Goal: Information Seeking & Learning: Learn about a topic

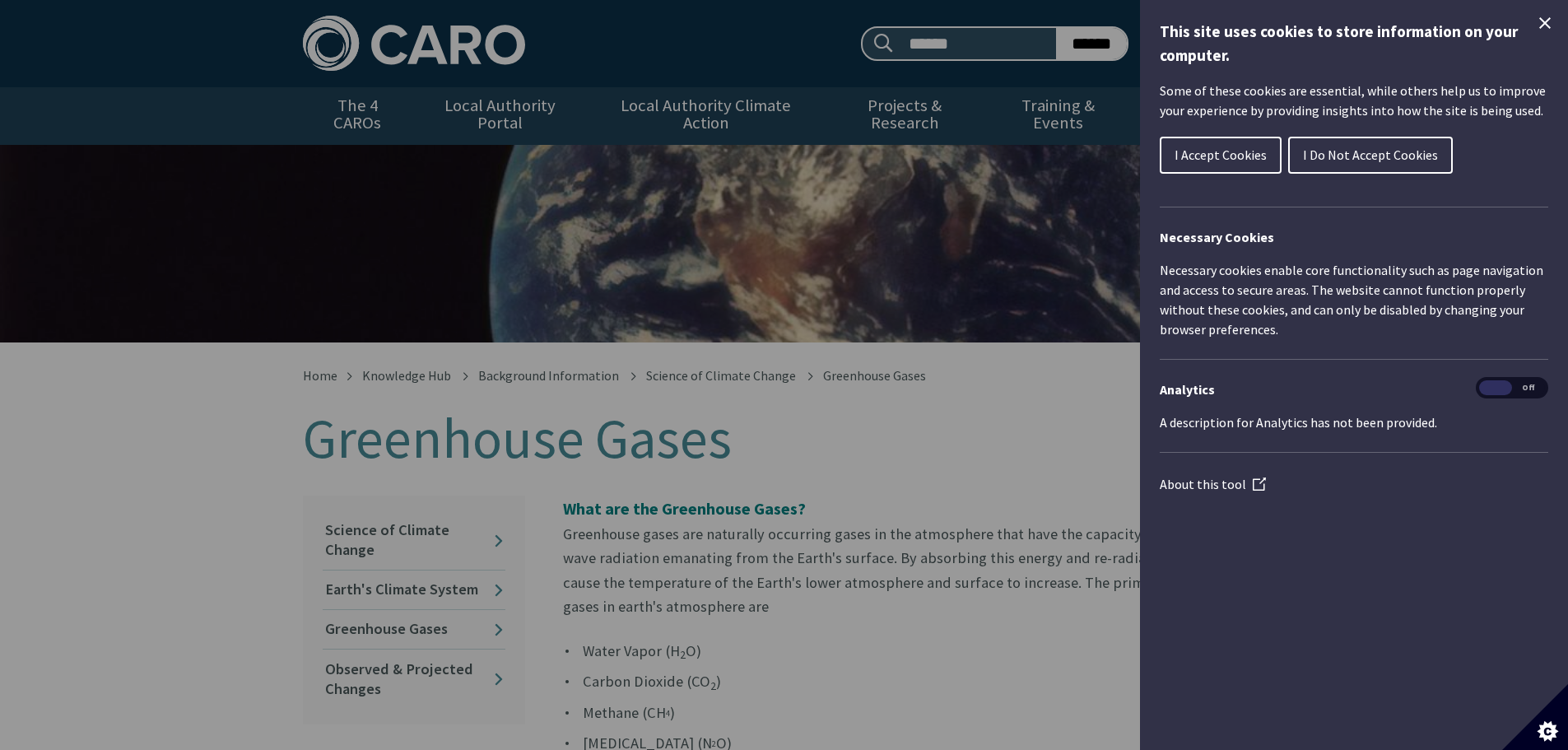
click at [1545, 19] on icon "Close Cookie Control" at bounding box center [1544, 23] width 20 height 20
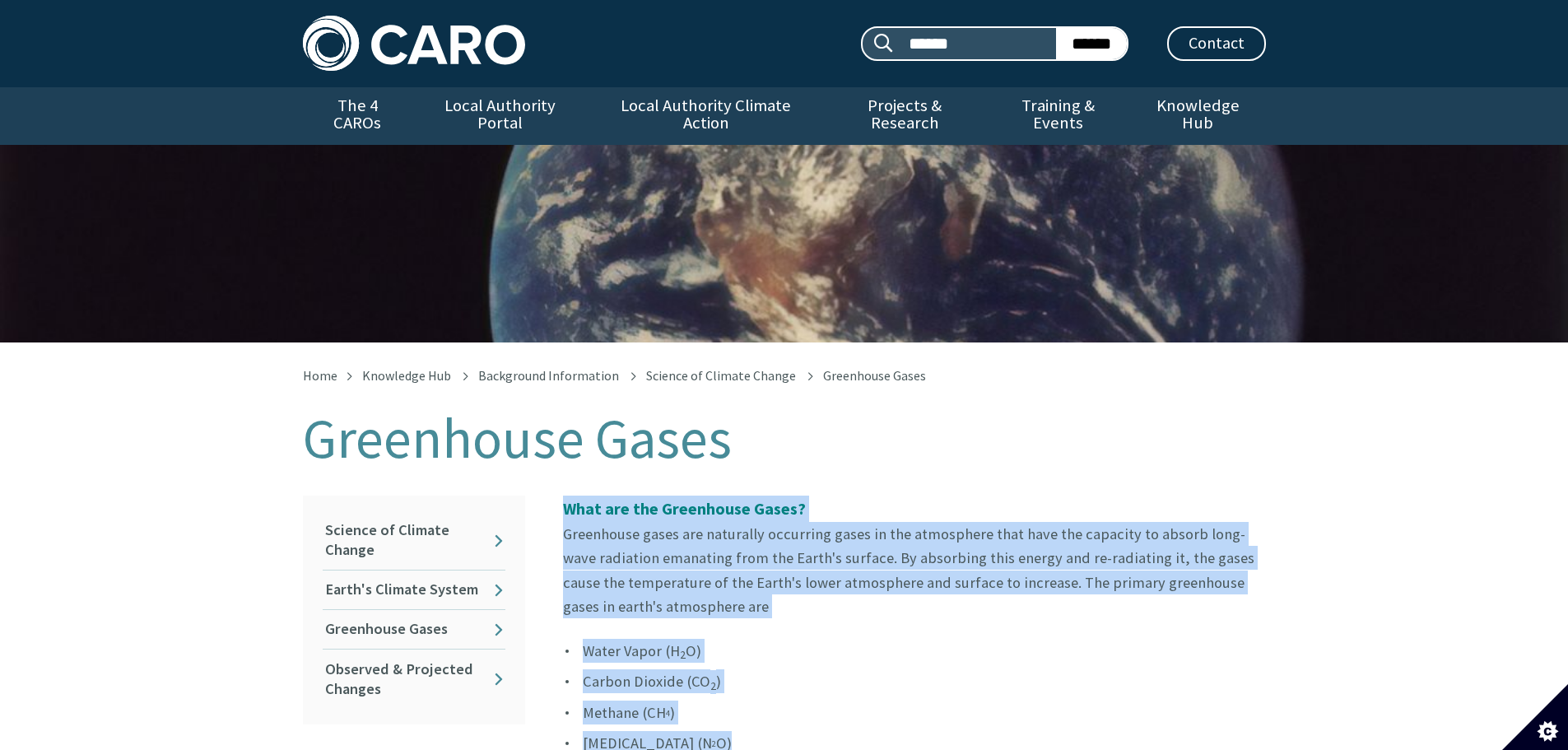
drag, startPoint x: 568, startPoint y: 493, endPoint x: 707, endPoint y: 716, distance: 262.8
click at [341, 571] on link "Earth's Climate System" at bounding box center [413, 590] width 182 height 39
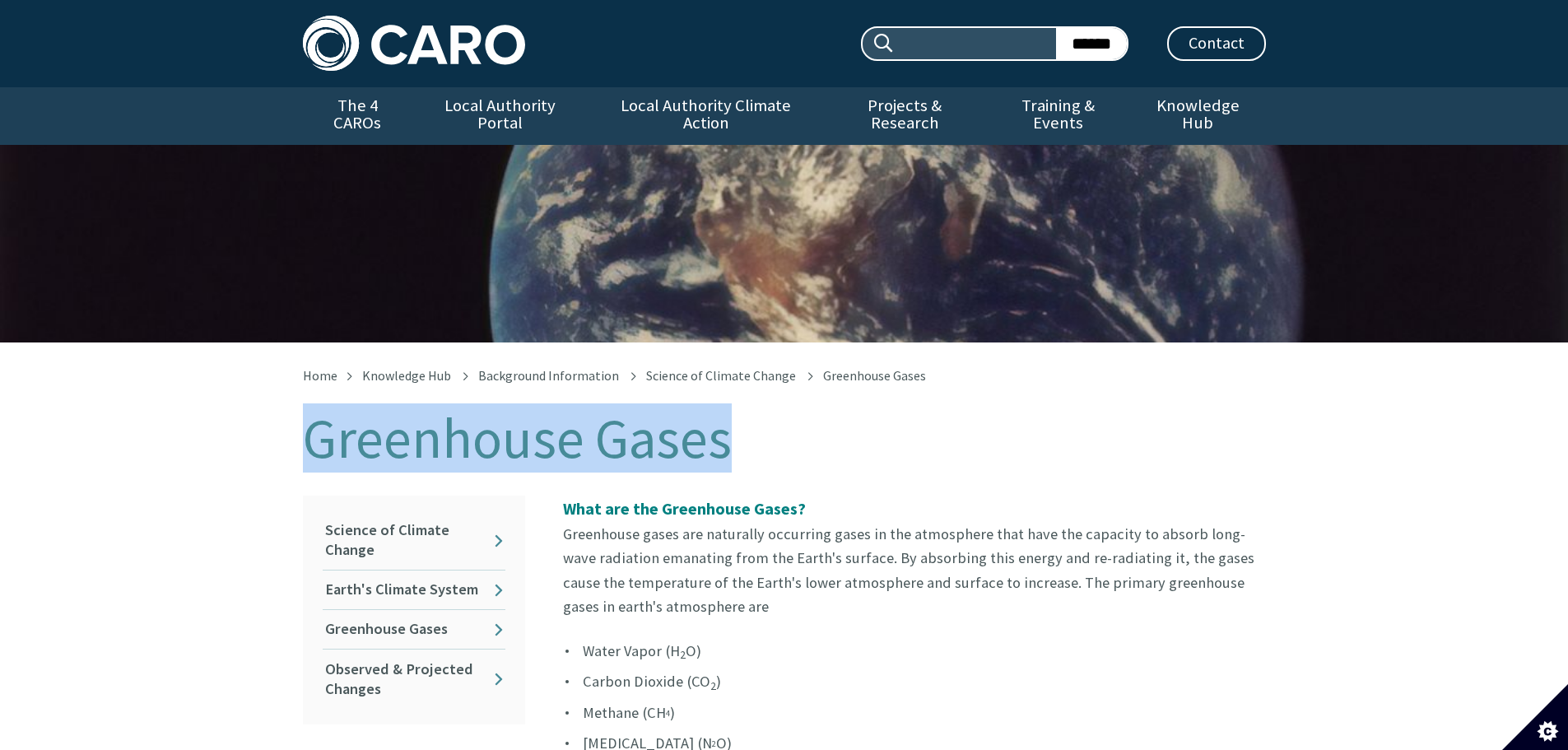
drag, startPoint x: 315, startPoint y: 425, endPoint x: 718, endPoint y: 444, distance: 403.4
click at [718, 444] on h1 "Greenhouse Gases" at bounding box center [784, 439] width 963 height 61
copy h1 "Greenhouse Gases"
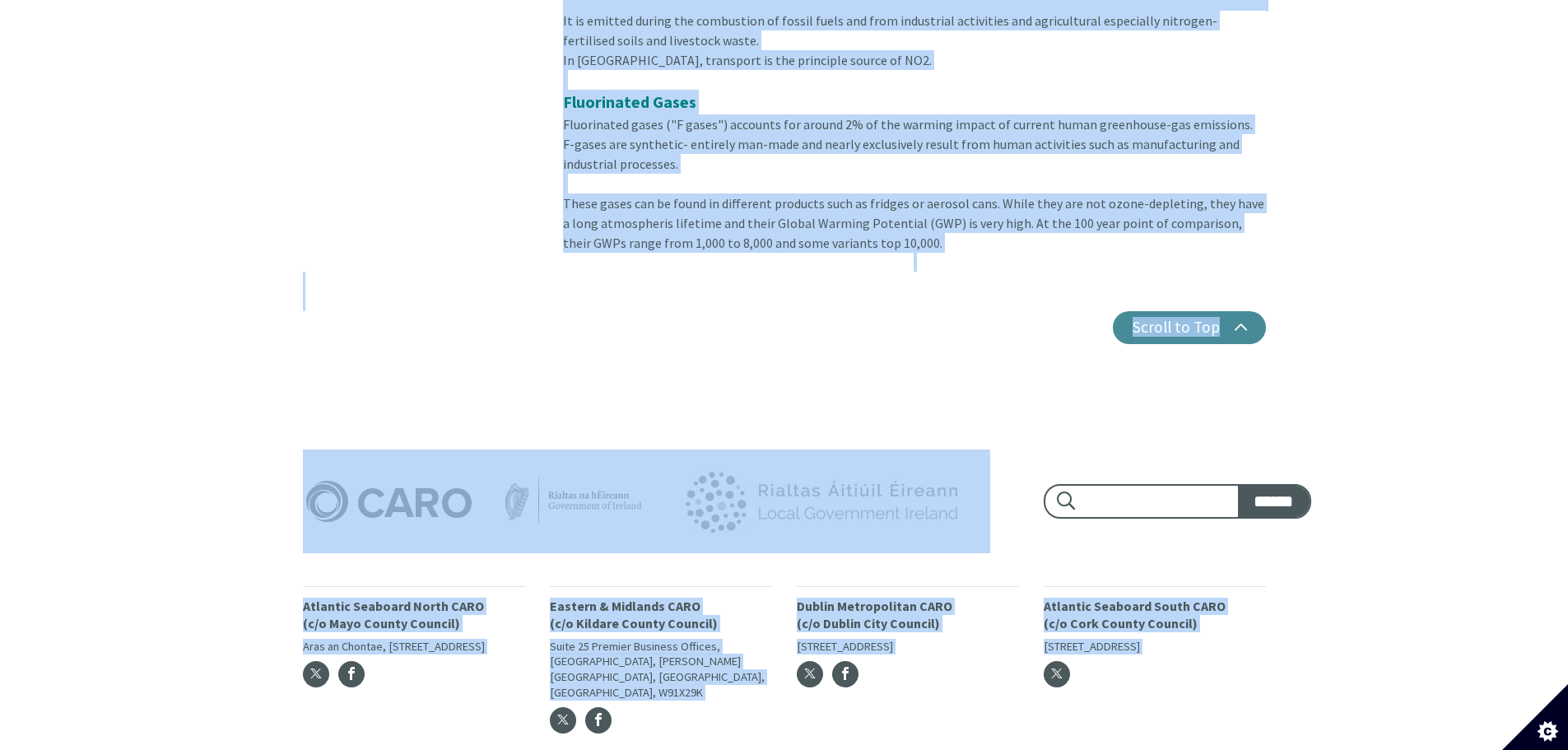
scroll to position [5201, 0]
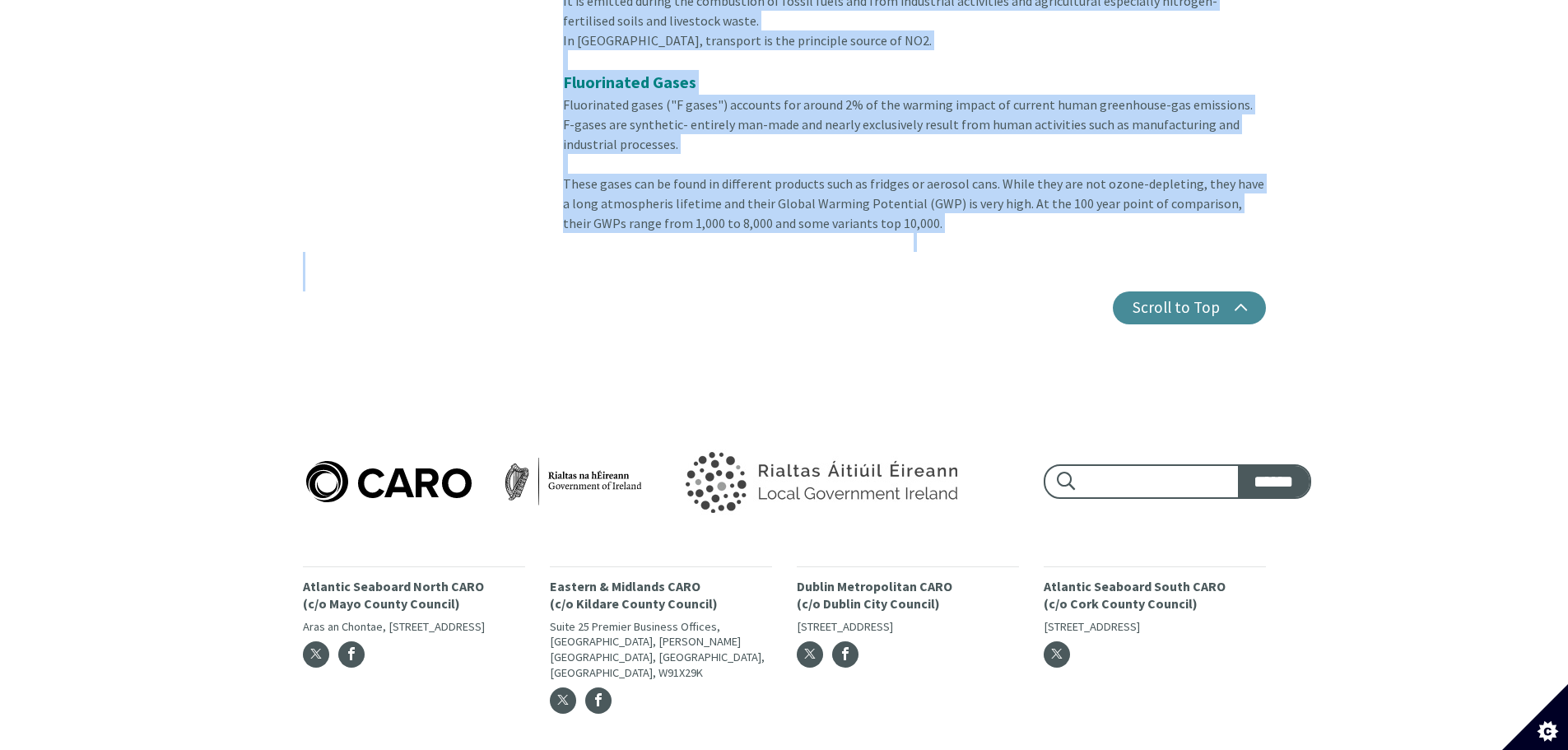
drag, startPoint x: 565, startPoint y: 496, endPoint x: 768, endPoint y: 259, distance: 312.1
copy div "What are the Greenhouse Gases? Greenhouse gases are naturally occurring gases i…"
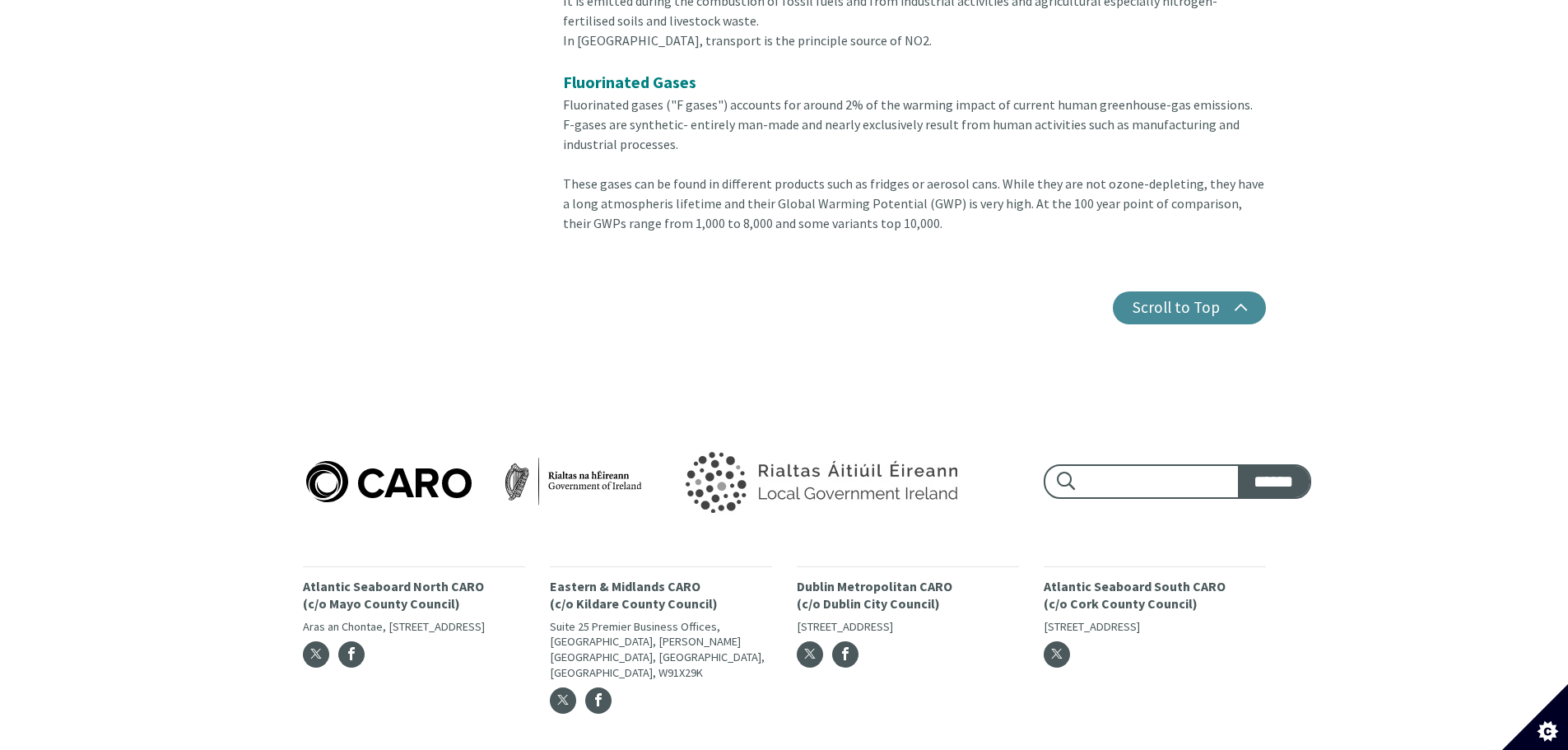
click at [479, 430] on div at bounding box center [661, 482] width 741 height 104
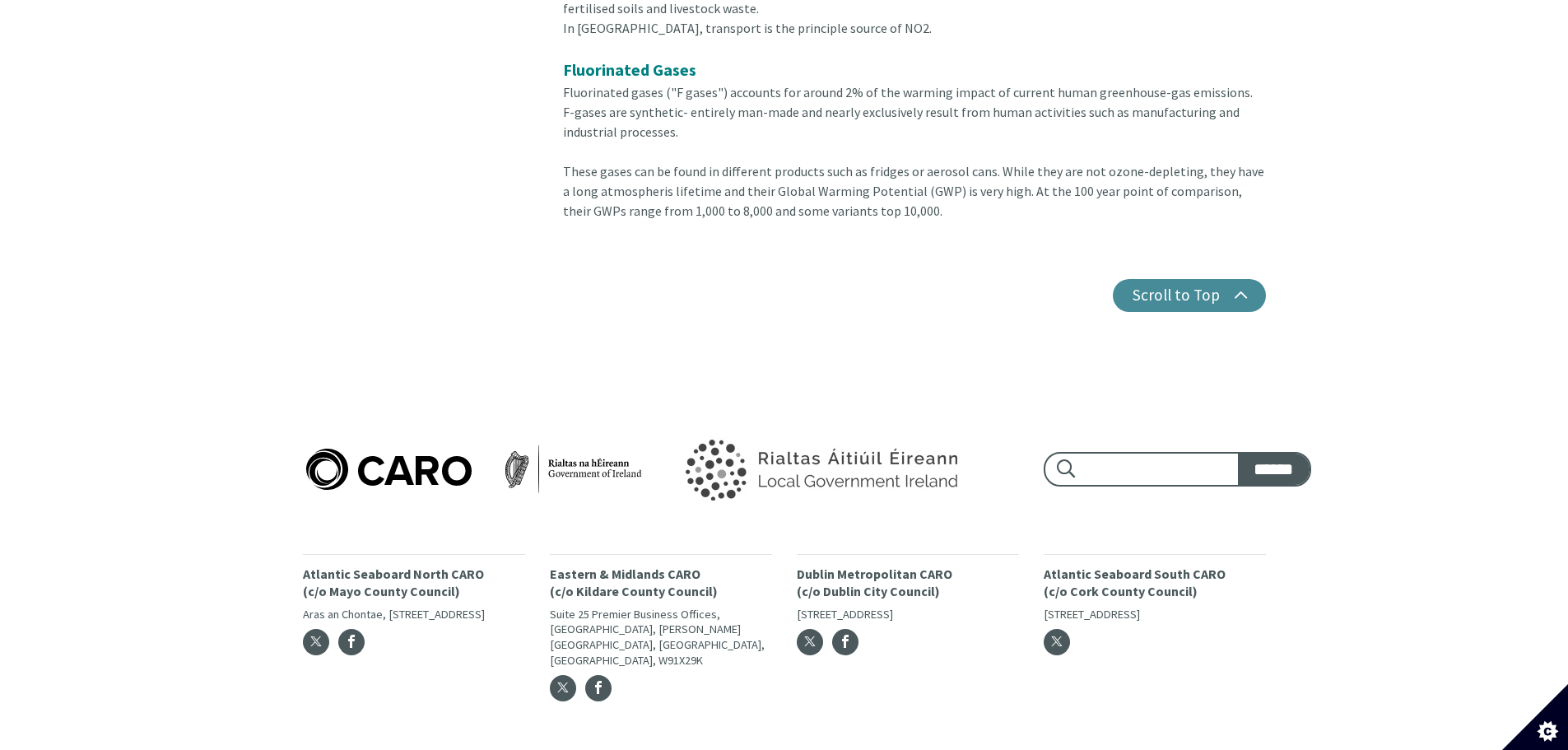
scroll to position [4884, 0]
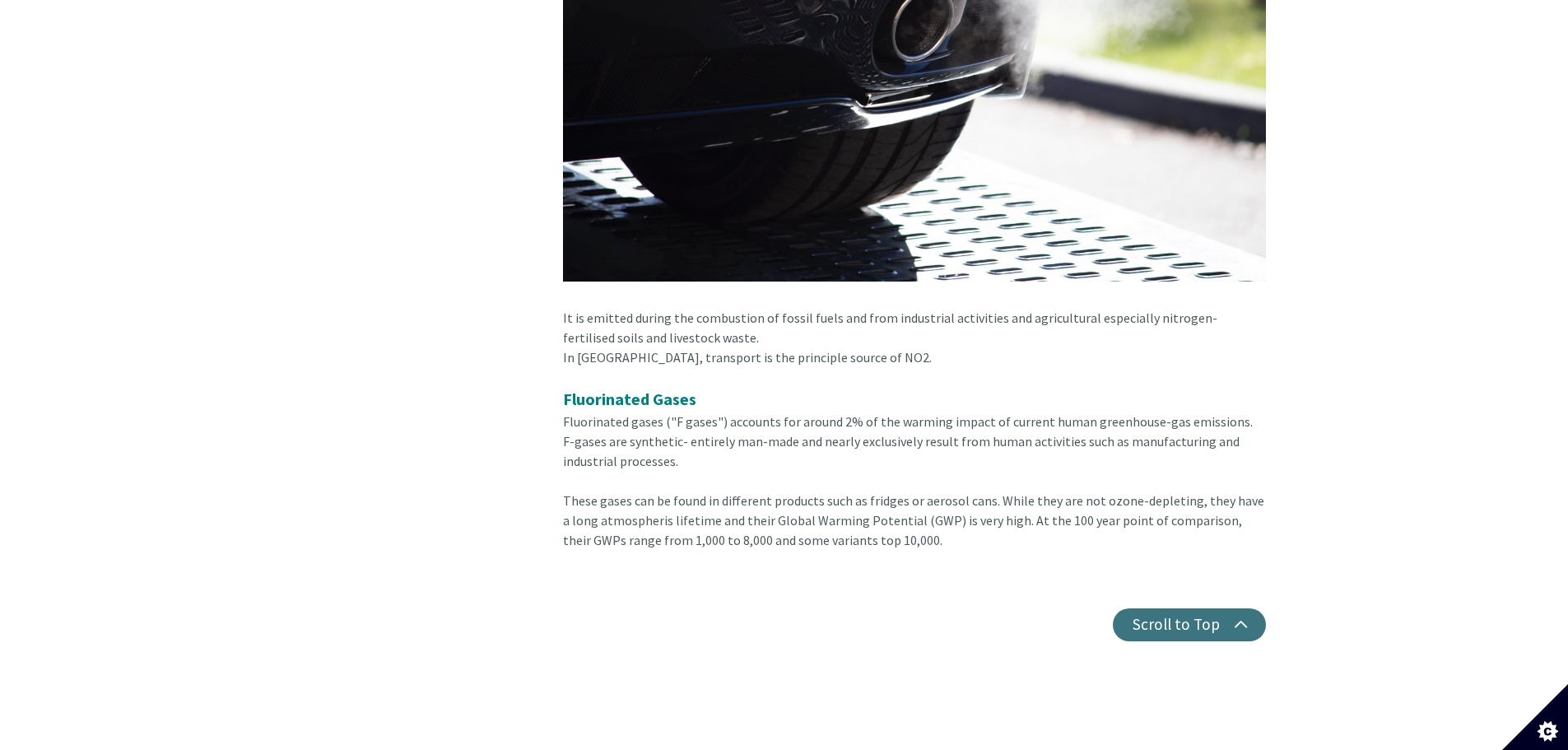
click at [1249, 609] on button "Scroll to Top" at bounding box center [1189, 625] width 153 height 33
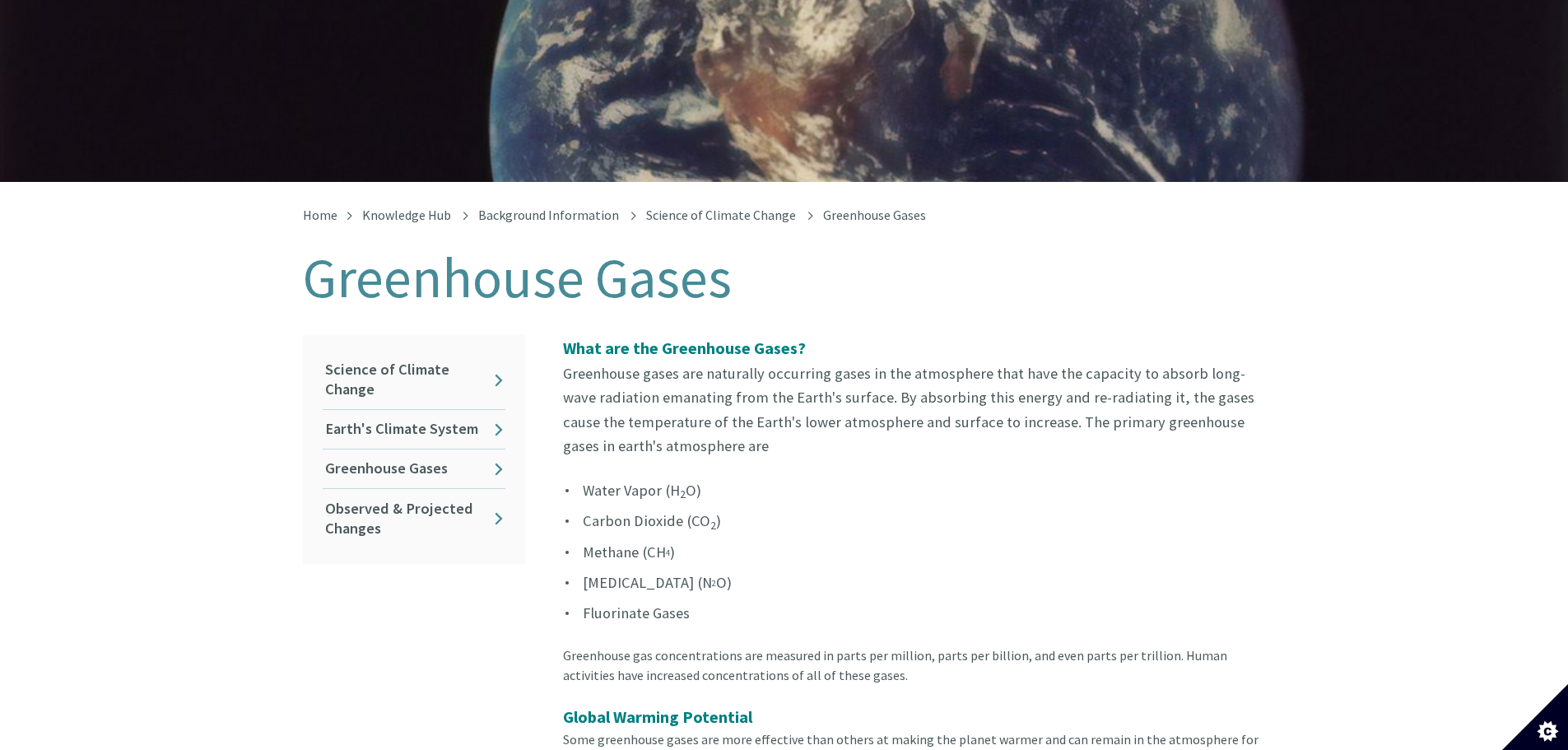
scroll to position [0, 0]
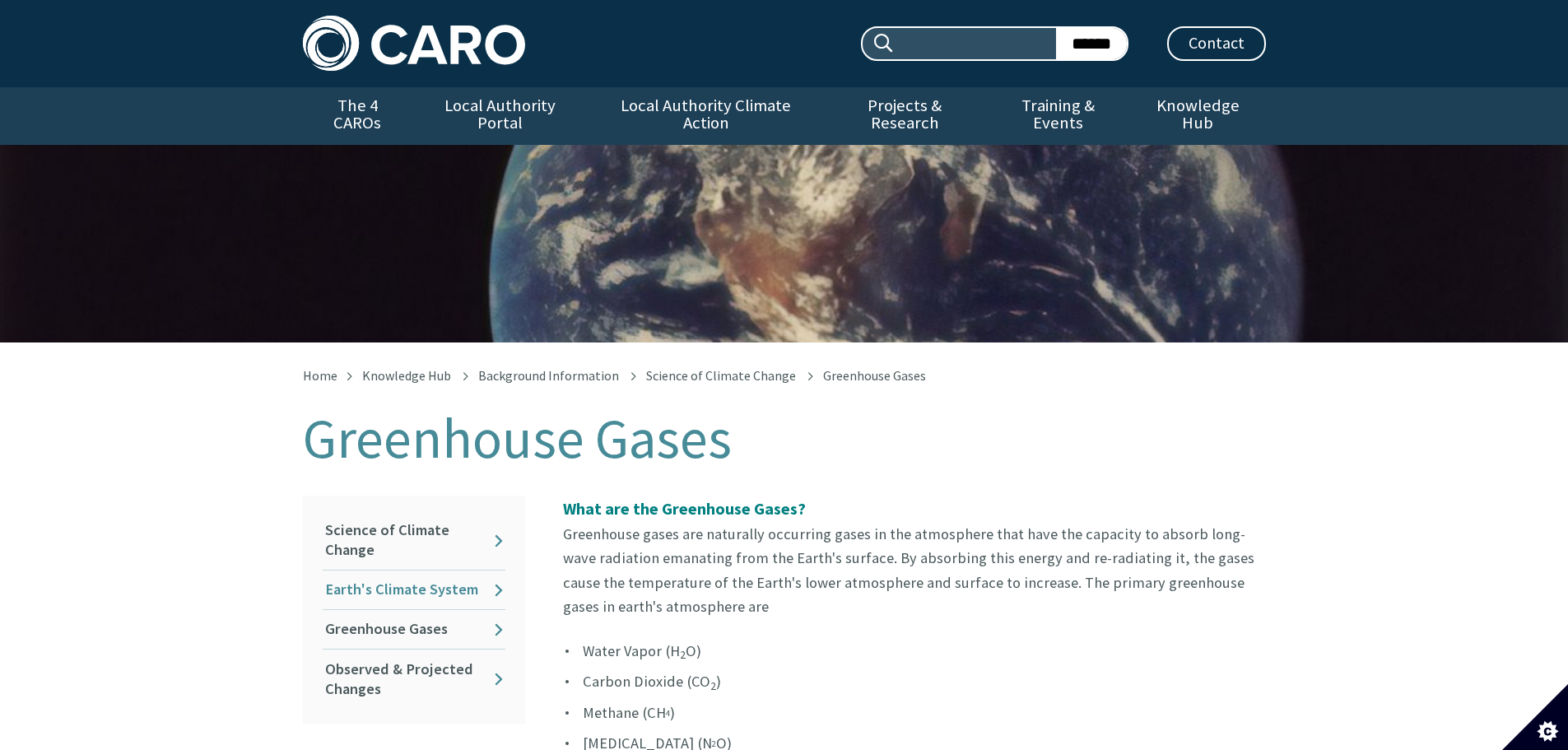
click at [440, 571] on link "Earth's Climate System" at bounding box center [413, 590] width 182 height 39
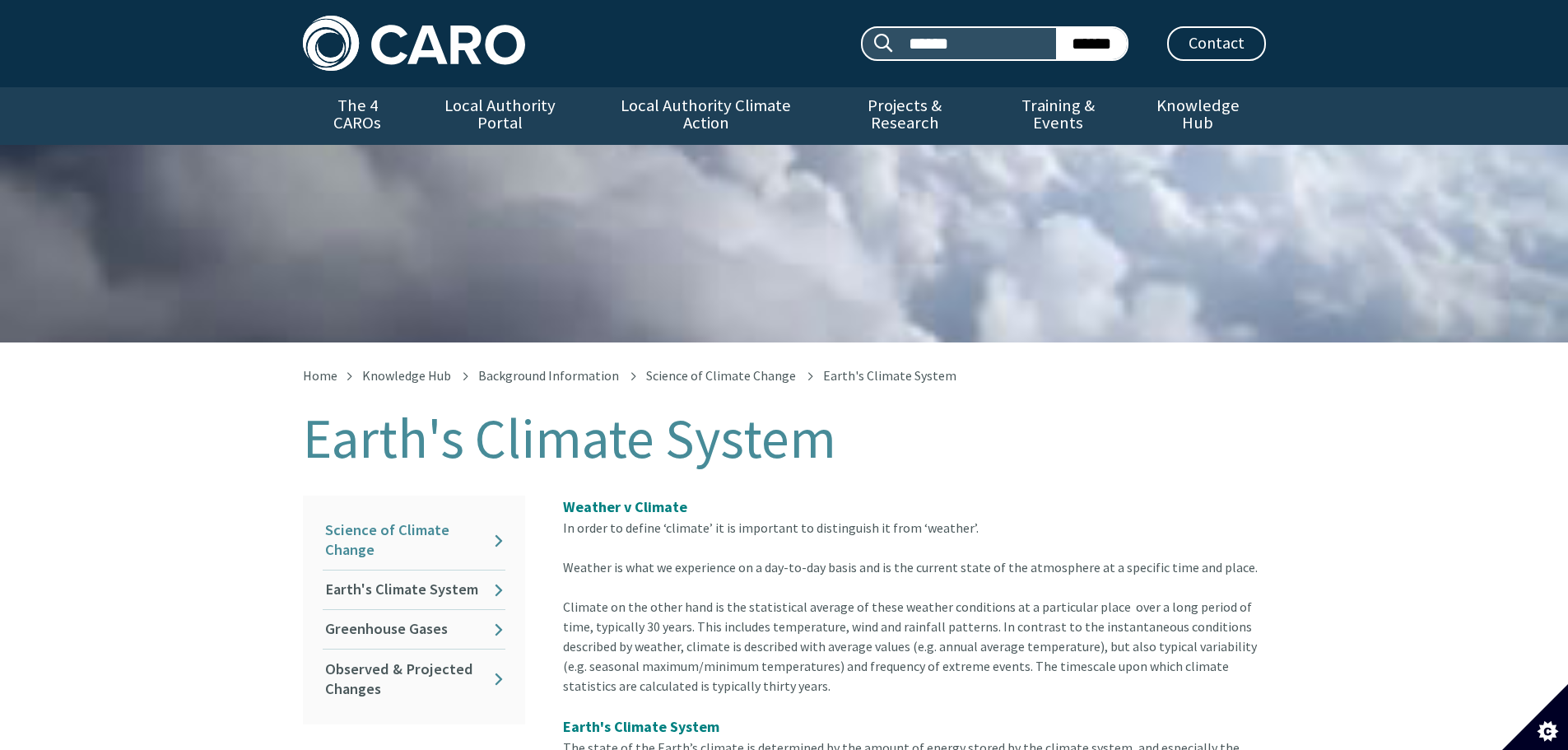
drag, startPoint x: 374, startPoint y: 527, endPoint x: 385, endPoint y: 526, distance: 11.0
click at [373, 527] on link "Science of Climate Change" at bounding box center [413, 541] width 182 height 59
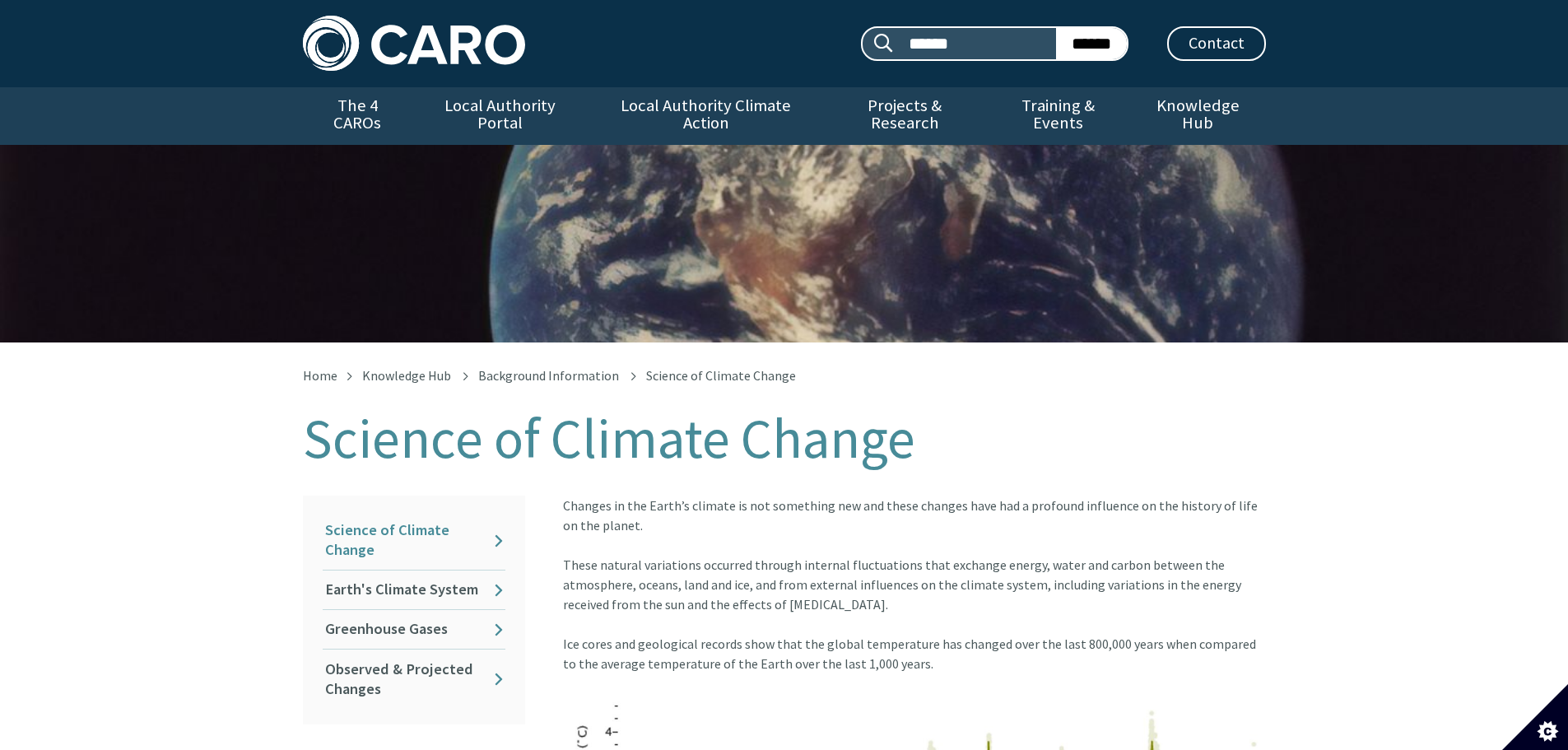
click at [395, 519] on link "Science of Climate Change" at bounding box center [413, 541] width 182 height 59
click at [505, 367] on link "Background Information" at bounding box center [548, 375] width 141 height 16
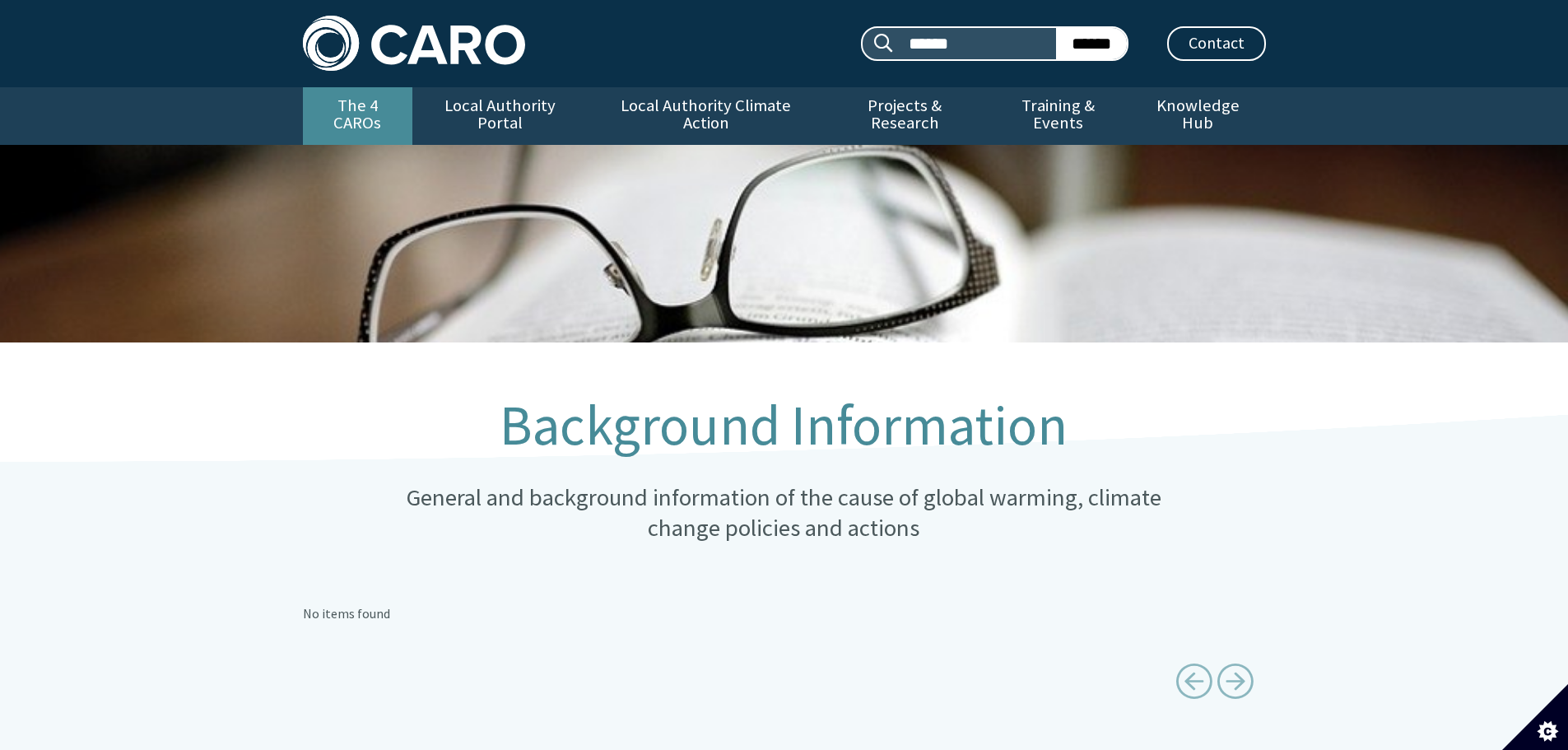
click at [397, 99] on link "The 4 CAROs" at bounding box center [358, 115] width 110 height 58
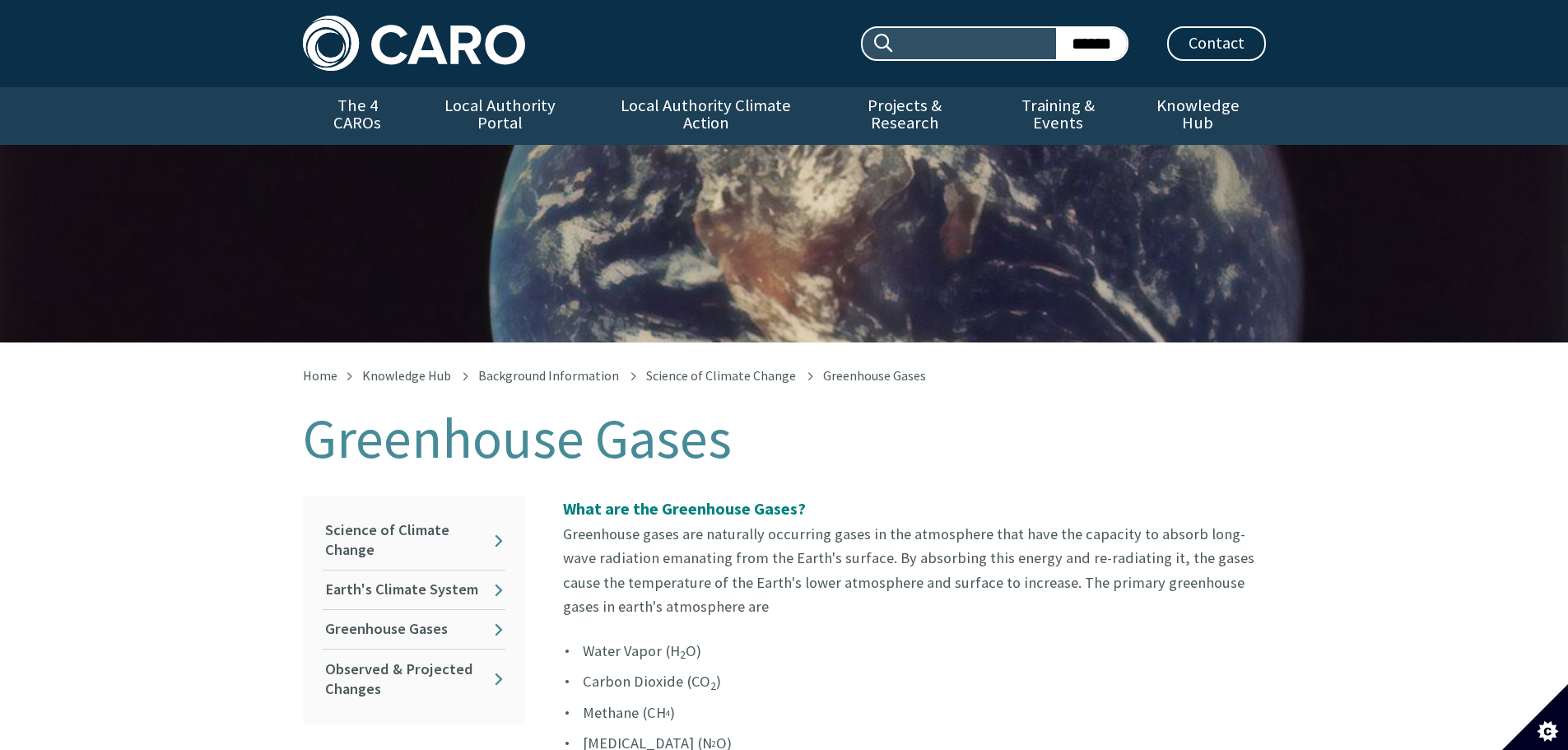
click at [506, 520] on div "Science of Climate Change Earth's Climate System Greenhouse Gases Observed & Pr…" at bounding box center [414, 610] width 222 height 229
click at [501, 660] on link "Observed & Projected Changes" at bounding box center [413, 679] width 182 height 59
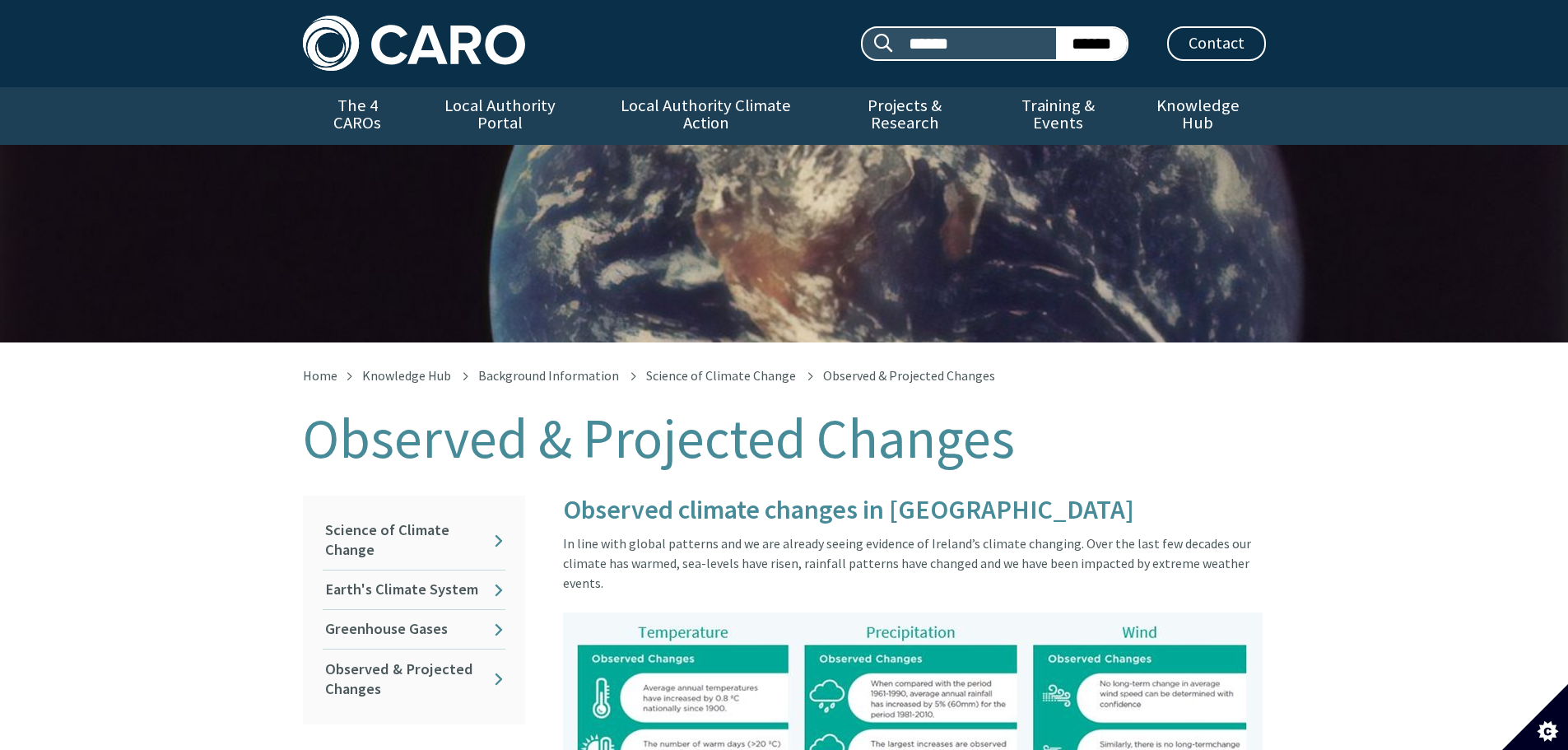
click at [437, 655] on link "Observed & Projected Changes" at bounding box center [413, 679] width 182 height 59
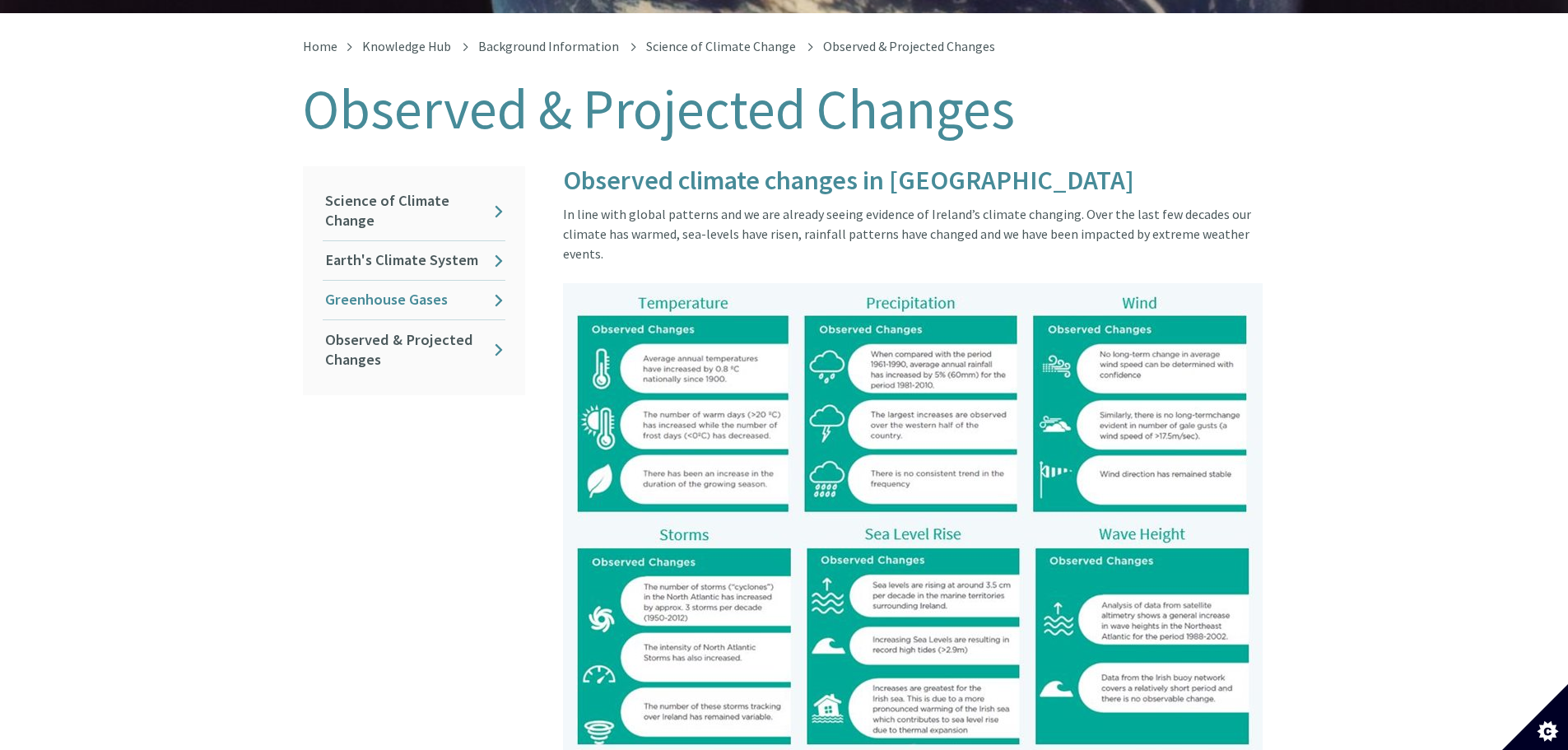
click at [457, 281] on link "Greenhouse Gases" at bounding box center [413, 300] width 182 height 39
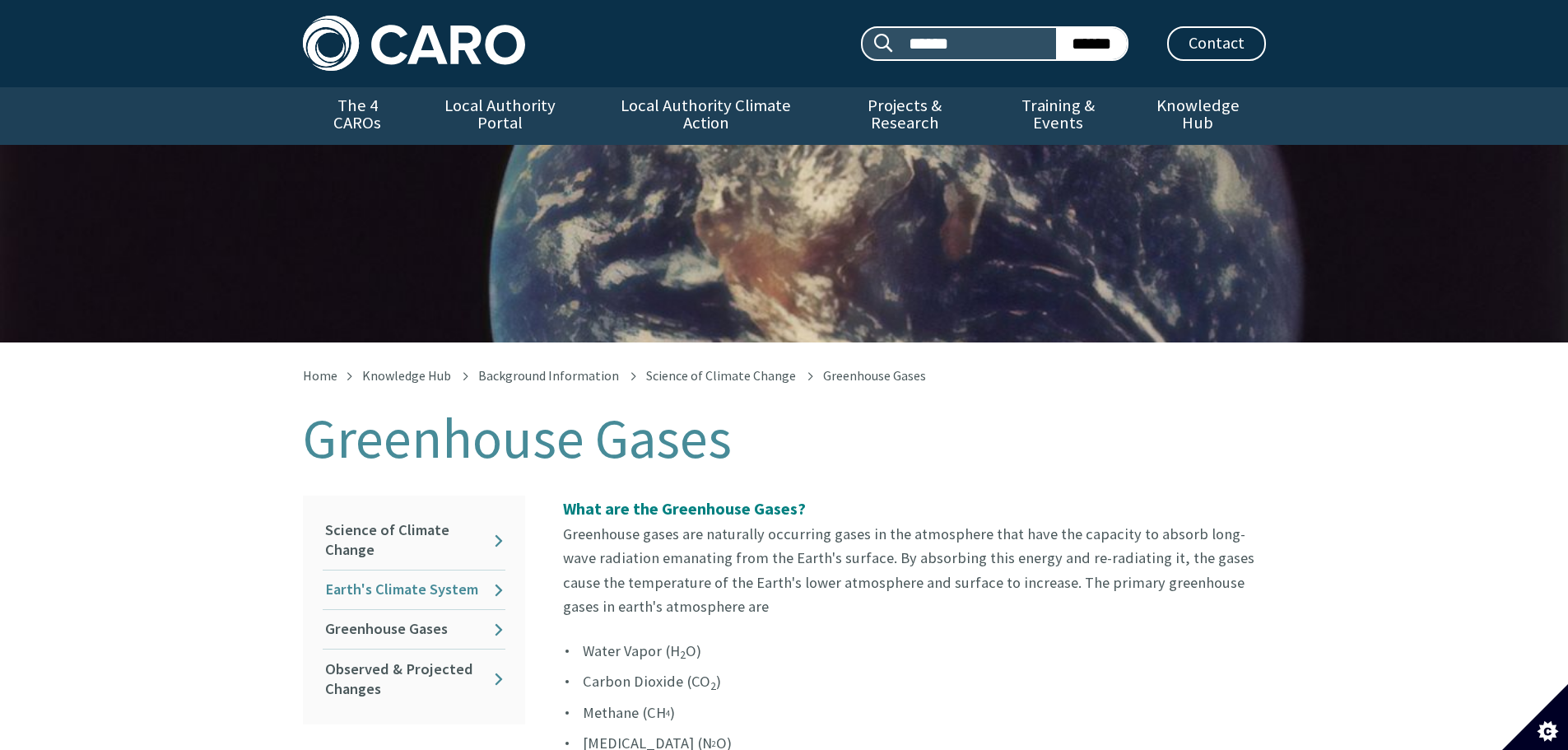
click at [411, 571] on link "Earth's Climate System" at bounding box center [413, 590] width 182 height 39
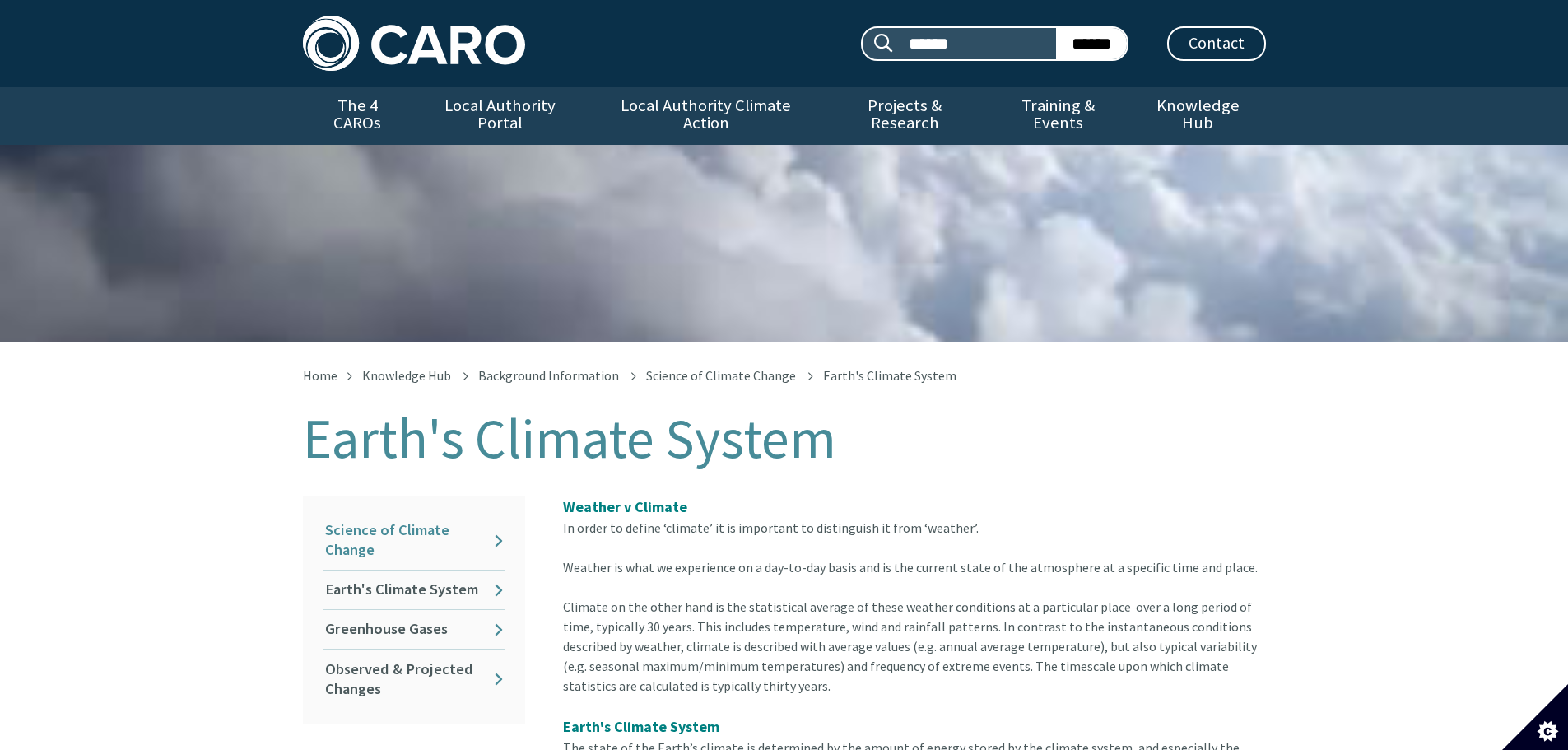
click at [389, 512] on link "Science of Climate Change" at bounding box center [413, 541] width 182 height 59
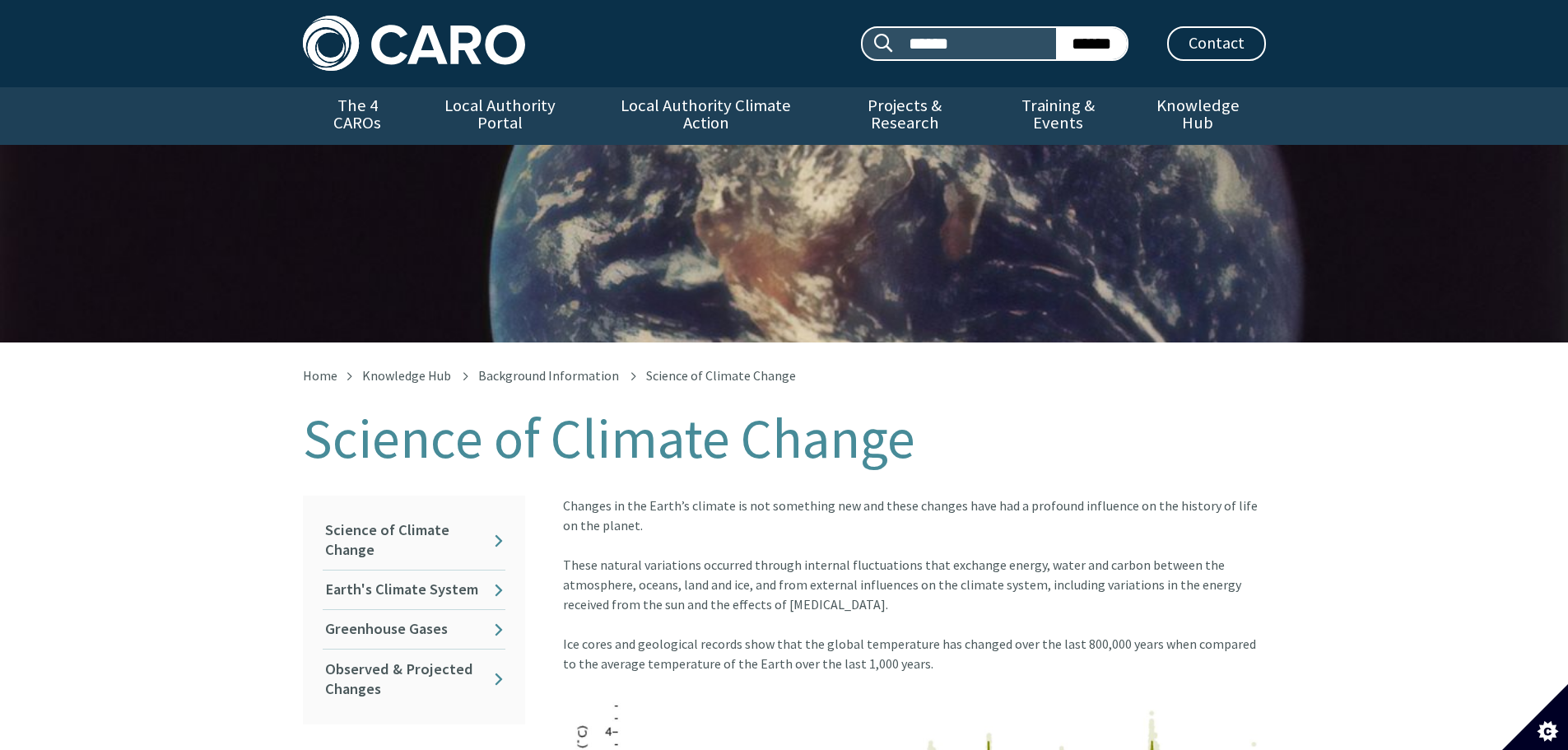
click at [469, 418] on h1 "Science of Climate Change" at bounding box center [784, 439] width 963 height 61
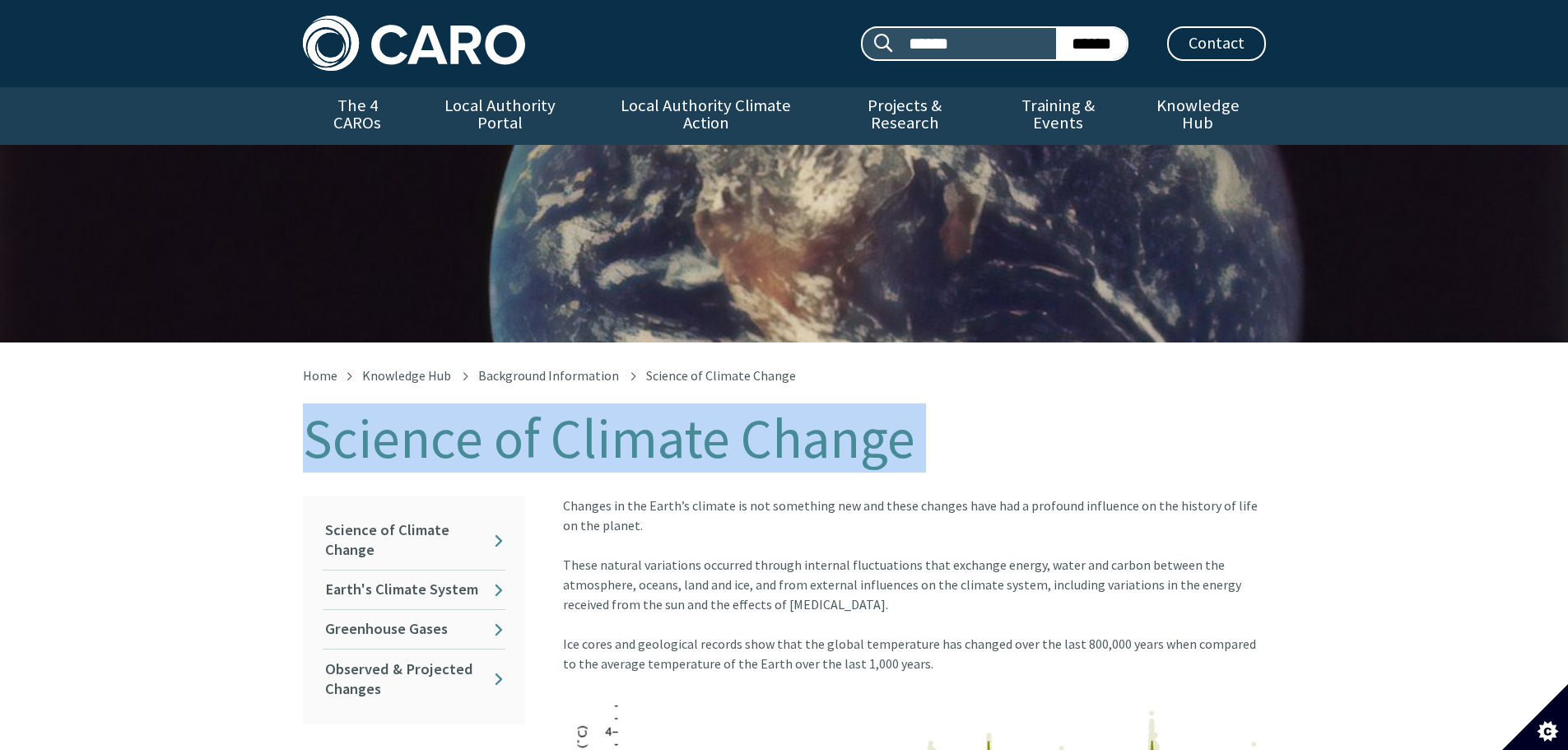
click at [469, 418] on h1 "Science of Climate Change" at bounding box center [784, 439] width 963 height 61
copy div "Science of Climate Change In this section"
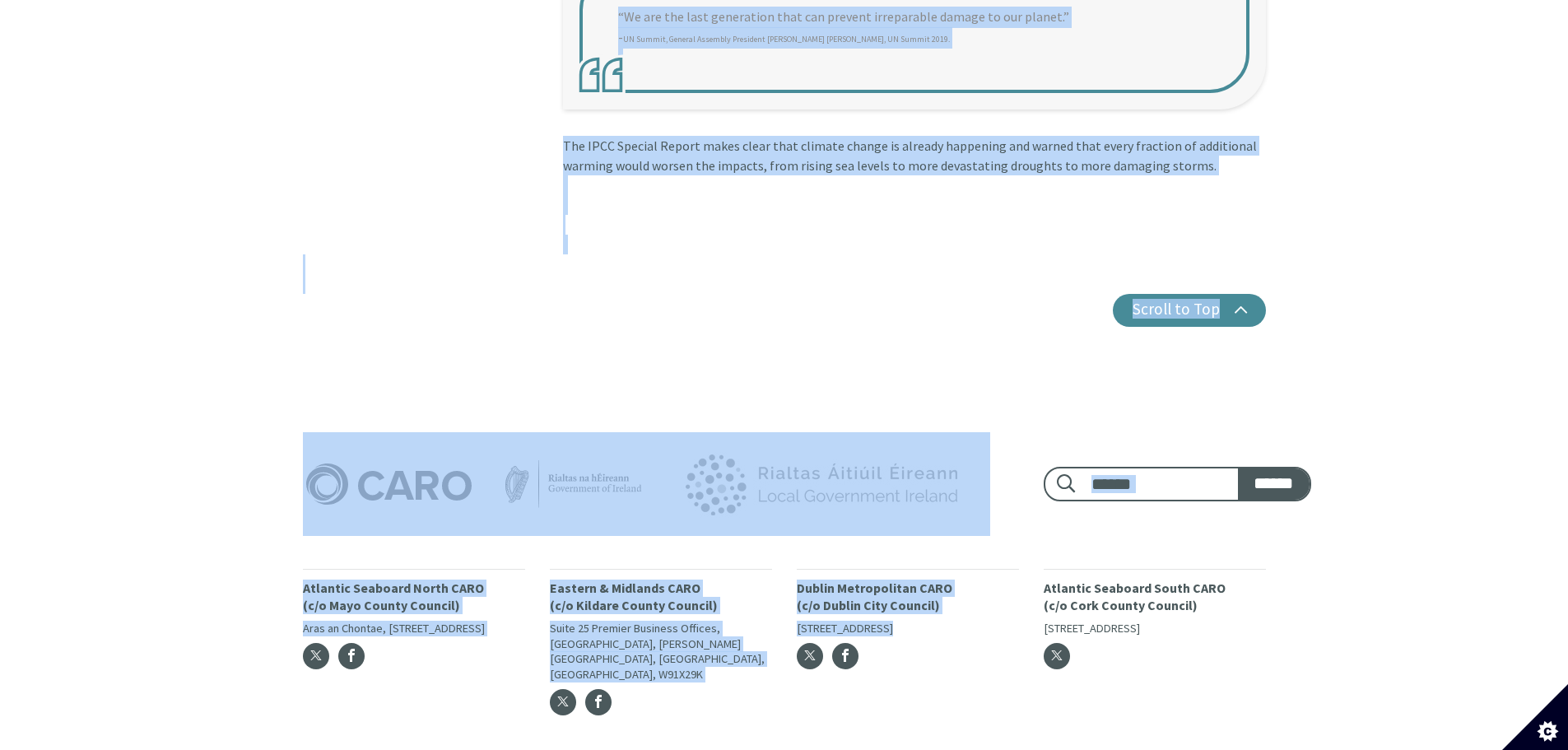
scroll to position [3250, 0]
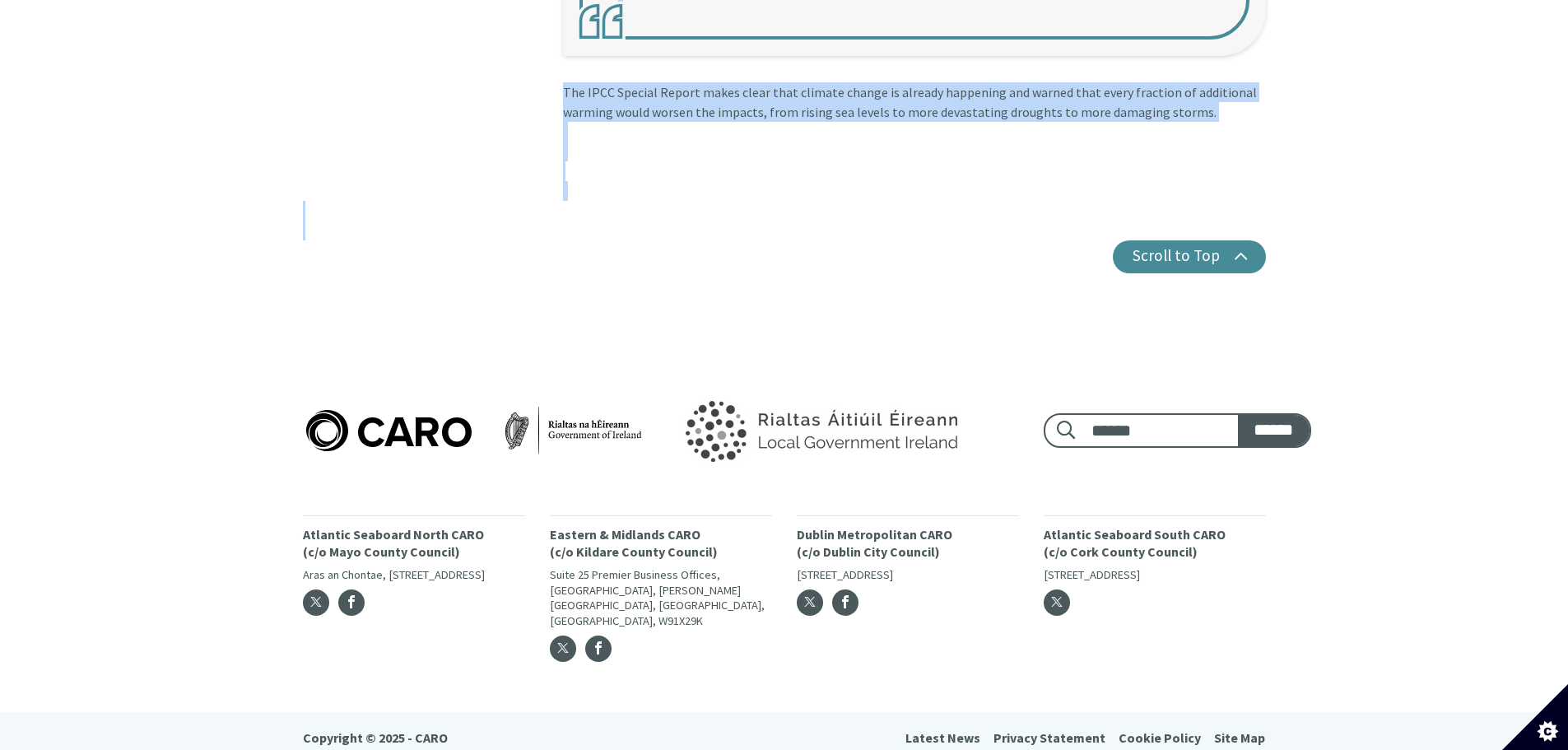
drag, startPoint x: 563, startPoint y: 160, endPoint x: 1003, endPoint y: 282, distance: 456.6
copy div "Changes in the Earth’s climate is not something new and these changes have had …"
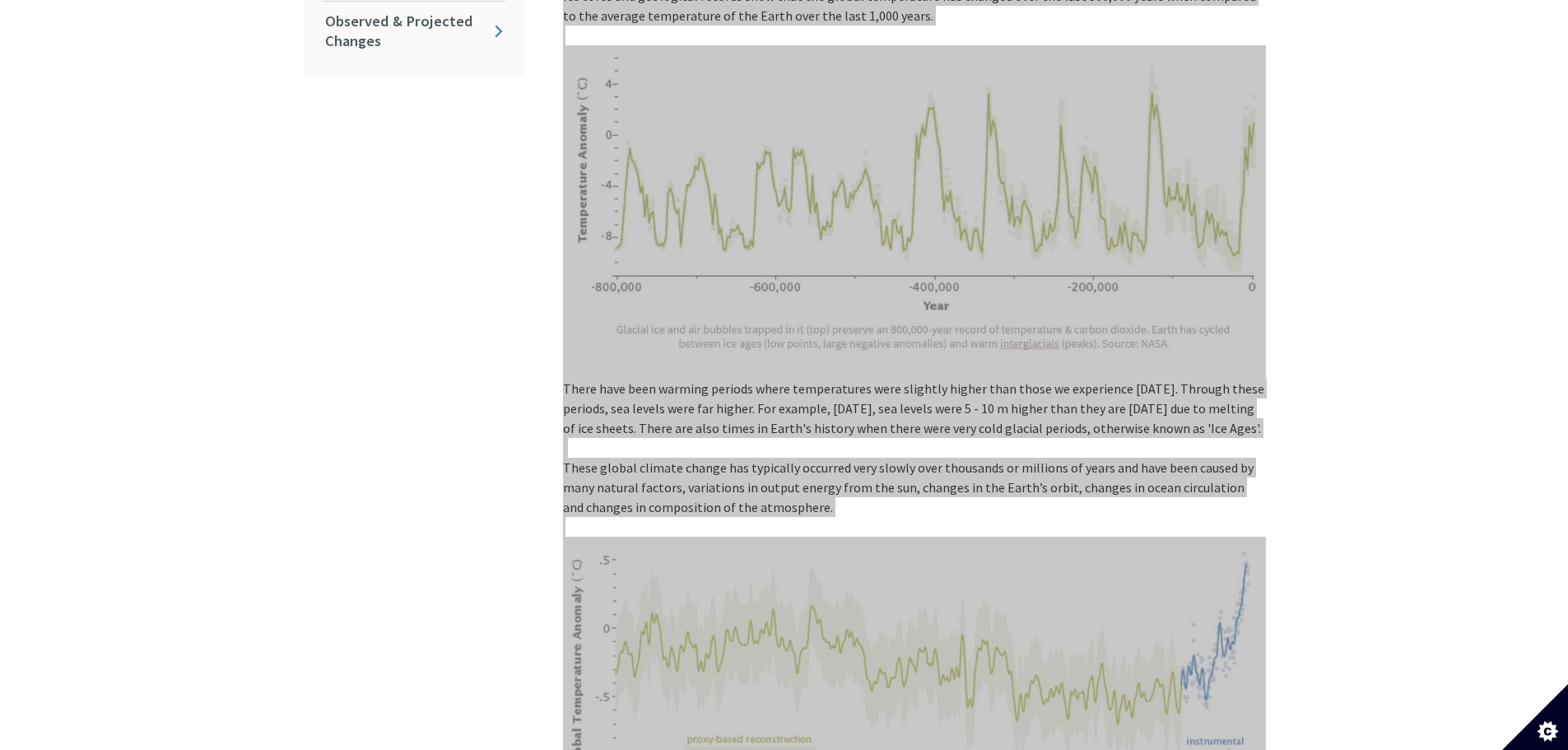
scroll to position [0, 0]
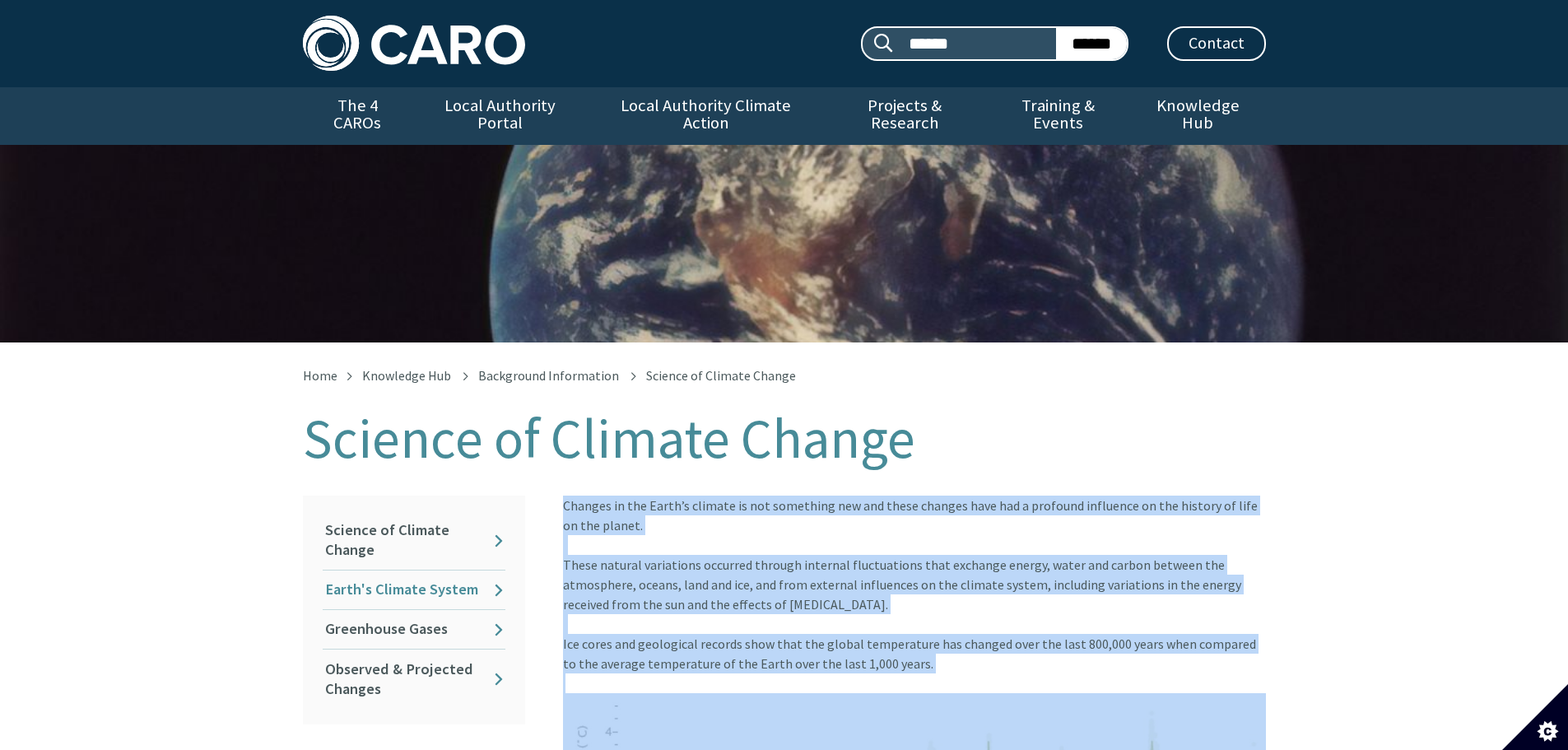
click at [428, 578] on link "Earth's Climate System" at bounding box center [413, 590] width 182 height 39
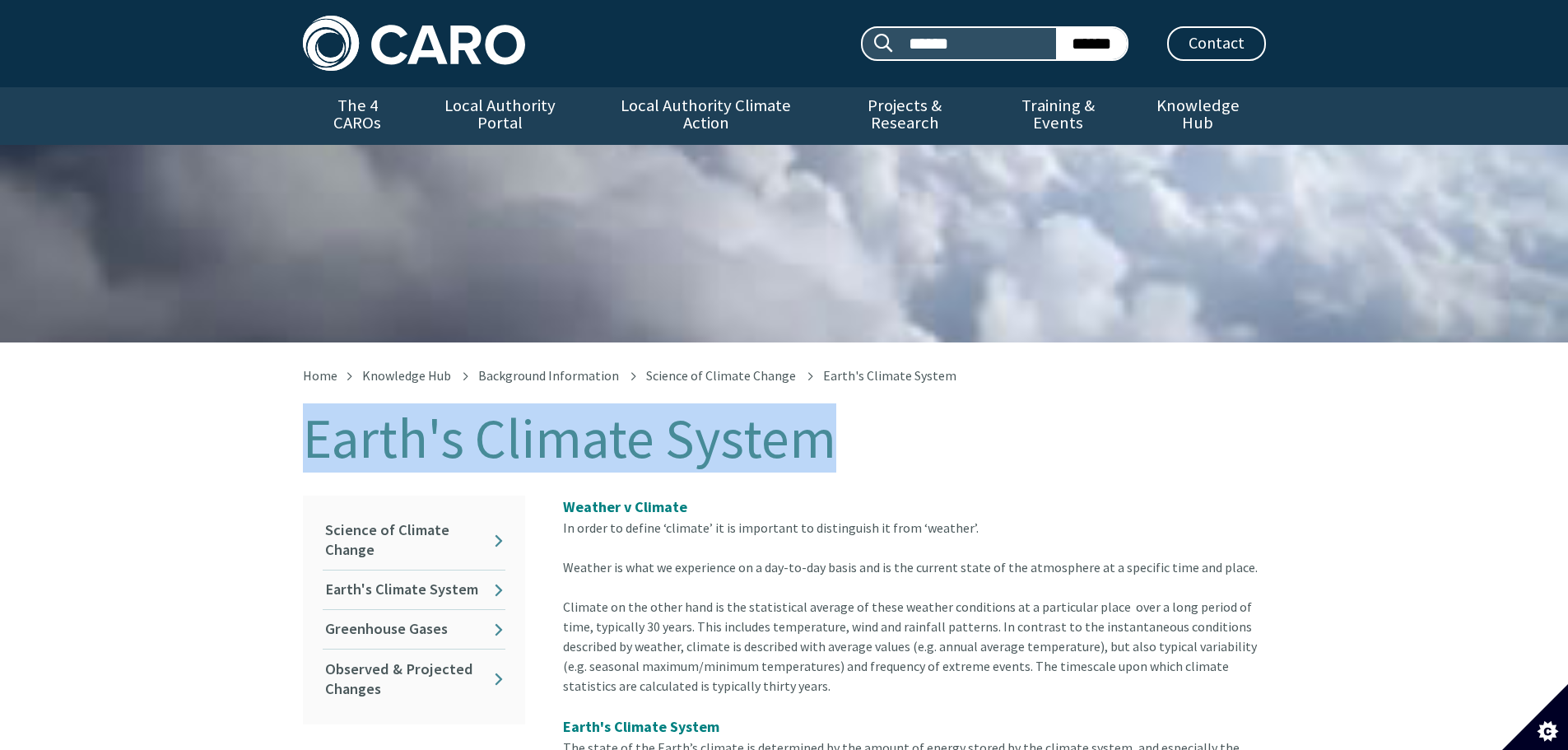
drag, startPoint x: 303, startPoint y: 427, endPoint x: 816, endPoint y: 436, distance: 513.1
click at [816, 436] on h1 "Earth's Climate System" at bounding box center [784, 439] width 963 height 61
copy h1 "Earth's Climate System"
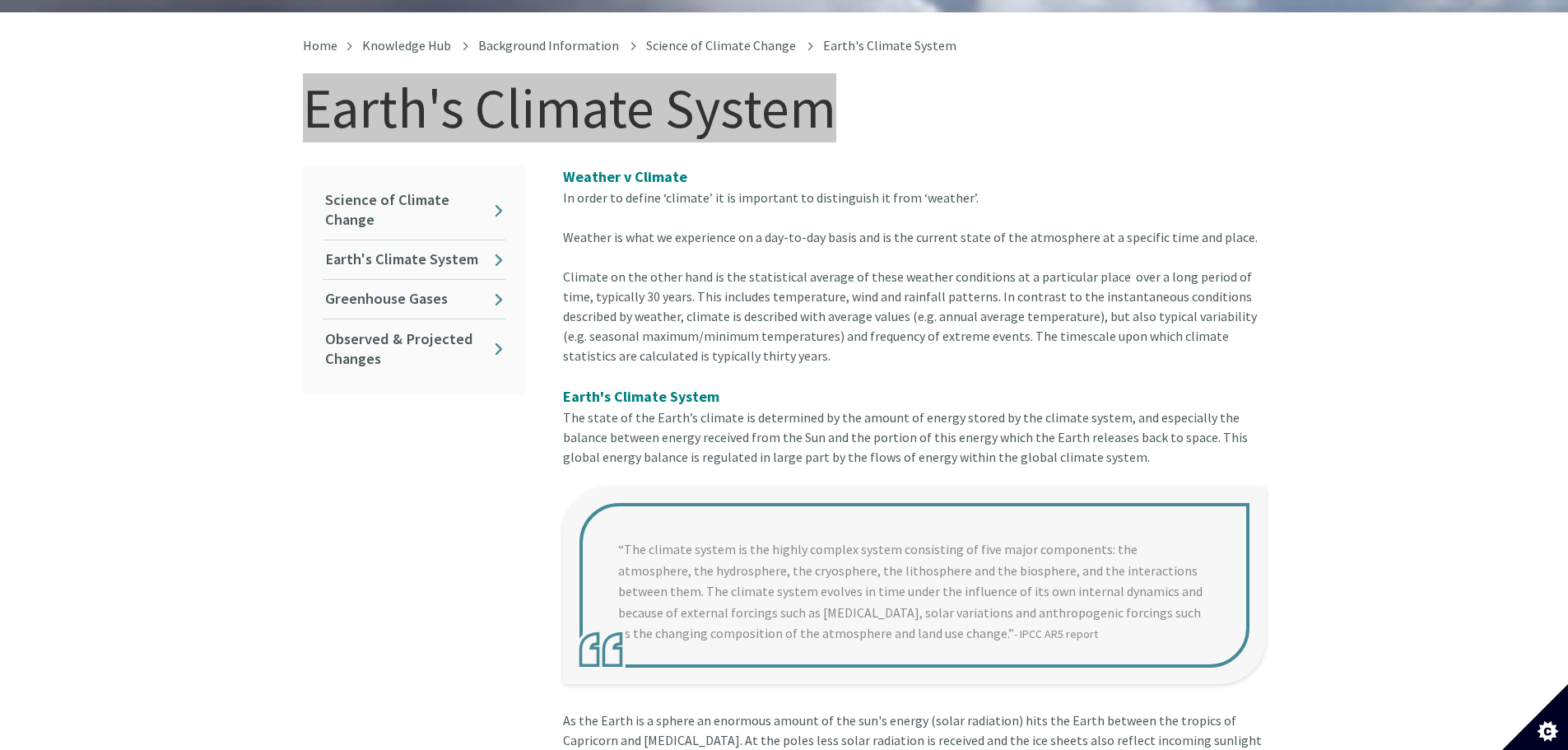
scroll to position [329, 0]
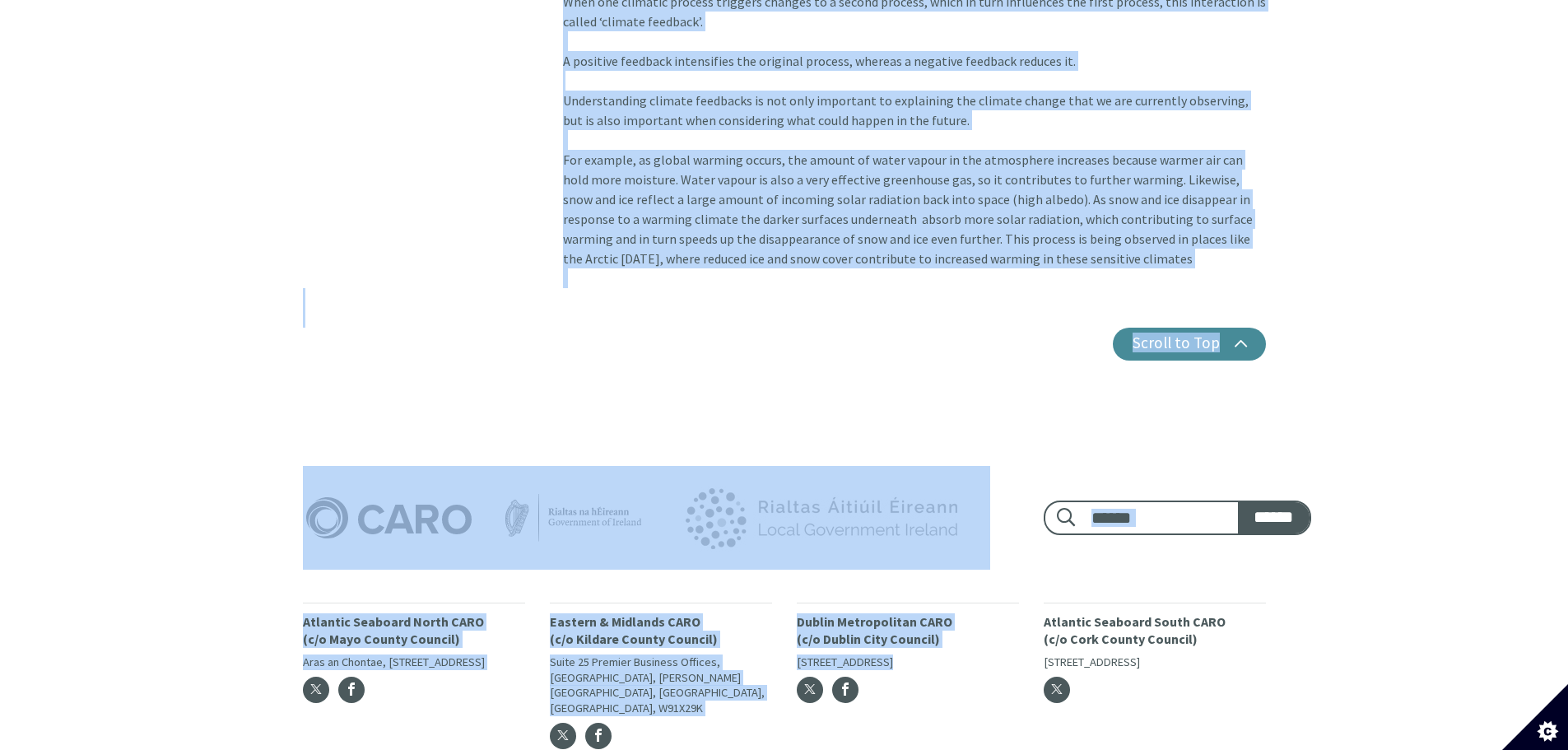
scroll to position [2856, 0]
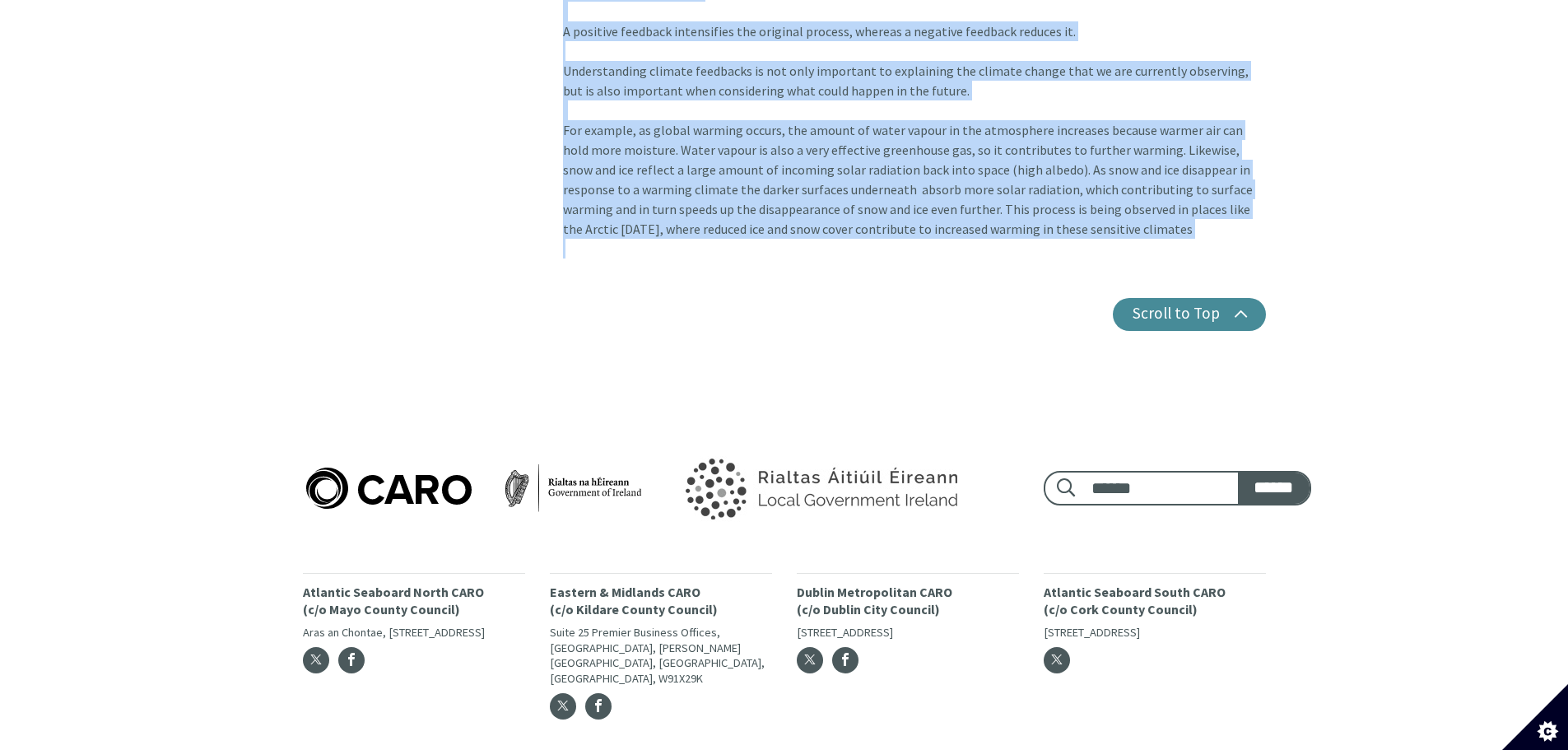
drag, startPoint x: 568, startPoint y: 159, endPoint x: 1154, endPoint y: 232, distance: 590.5
copy article "Weather v Climate In order to define ‘climate’ it is important to distinguish i…"
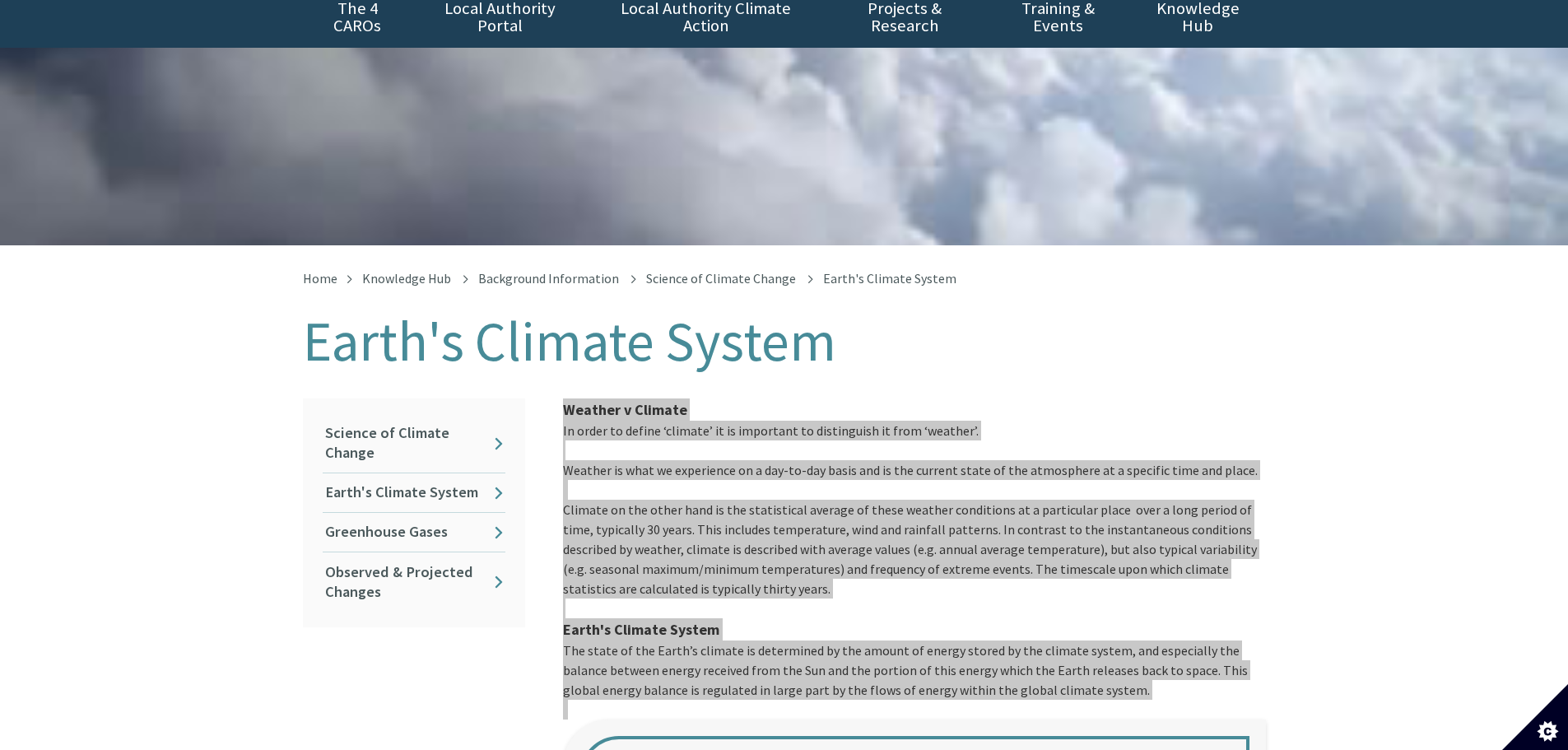
scroll to position [0, 0]
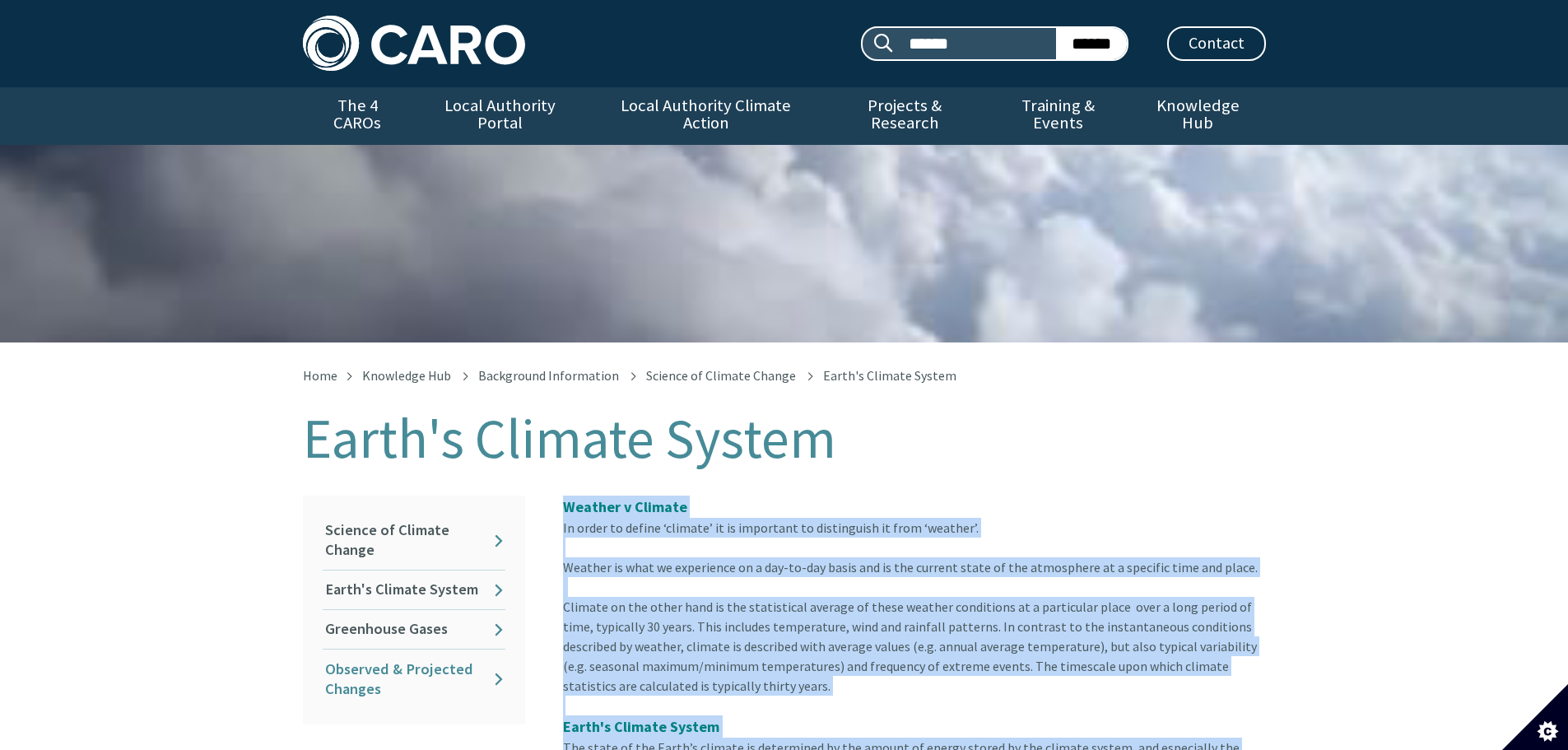
click at [386, 655] on link "Observed & Projected Changes" at bounding box center [413, 679] width 182 height 59
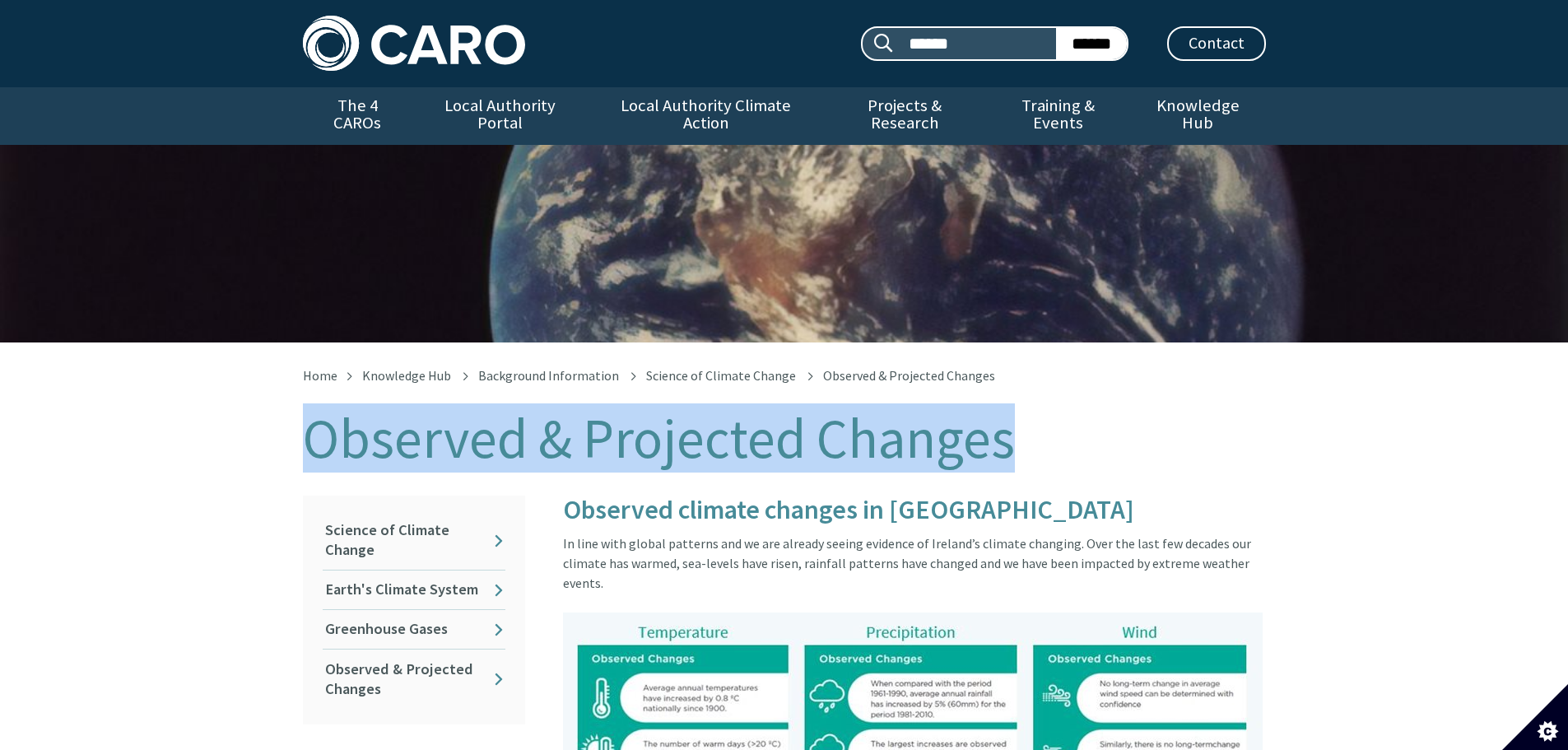
drag, startPoint x: 311, startPoint y: 426, endPoint x: 1002, endPoint y: 437, distance: 691.1
click at [1002, 437] on h1 "Observed & Projected Changes" at bounding box center [784, 439] width 963 height 61
copy h1 "Observed & Projected Changes"
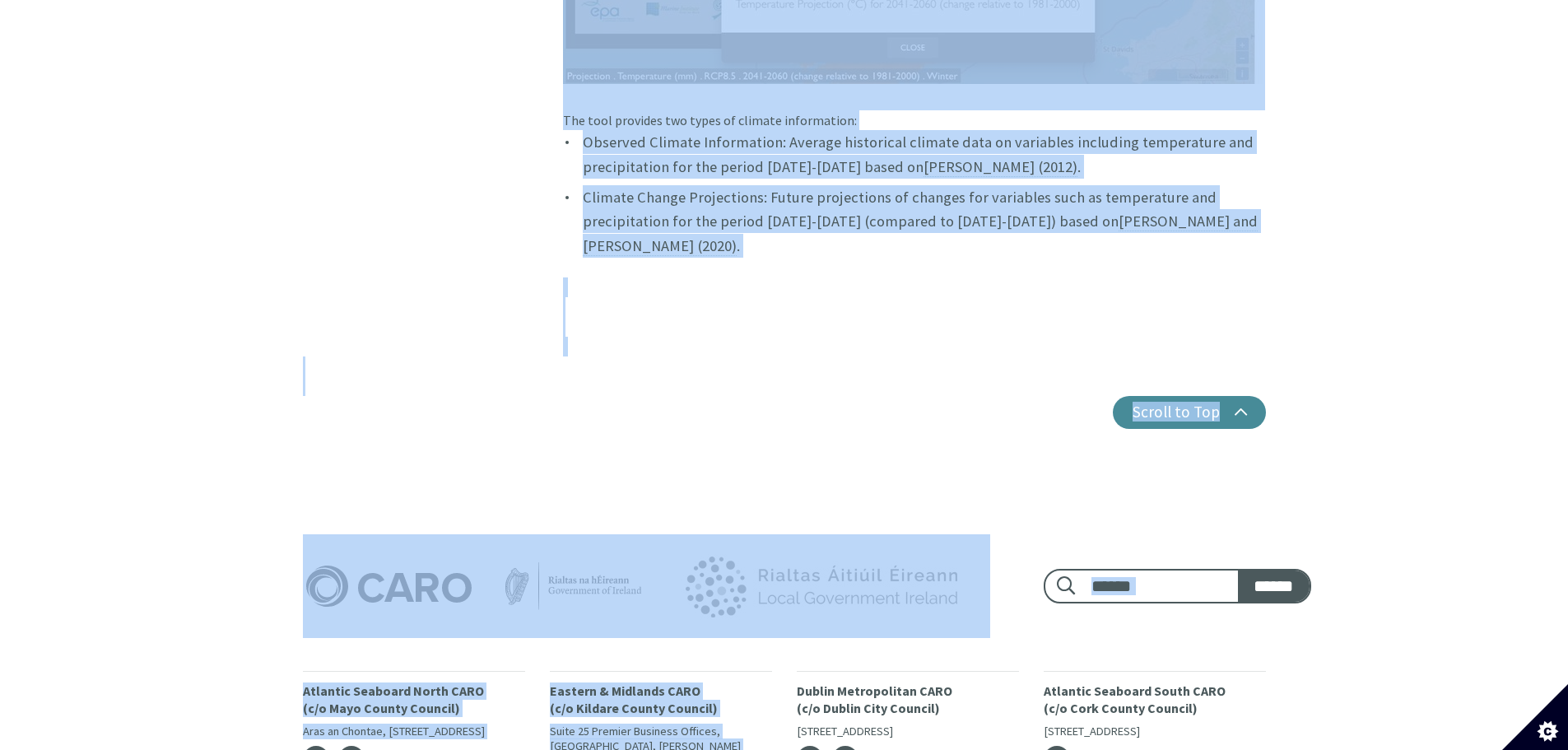
scroll to position [2086, 0]
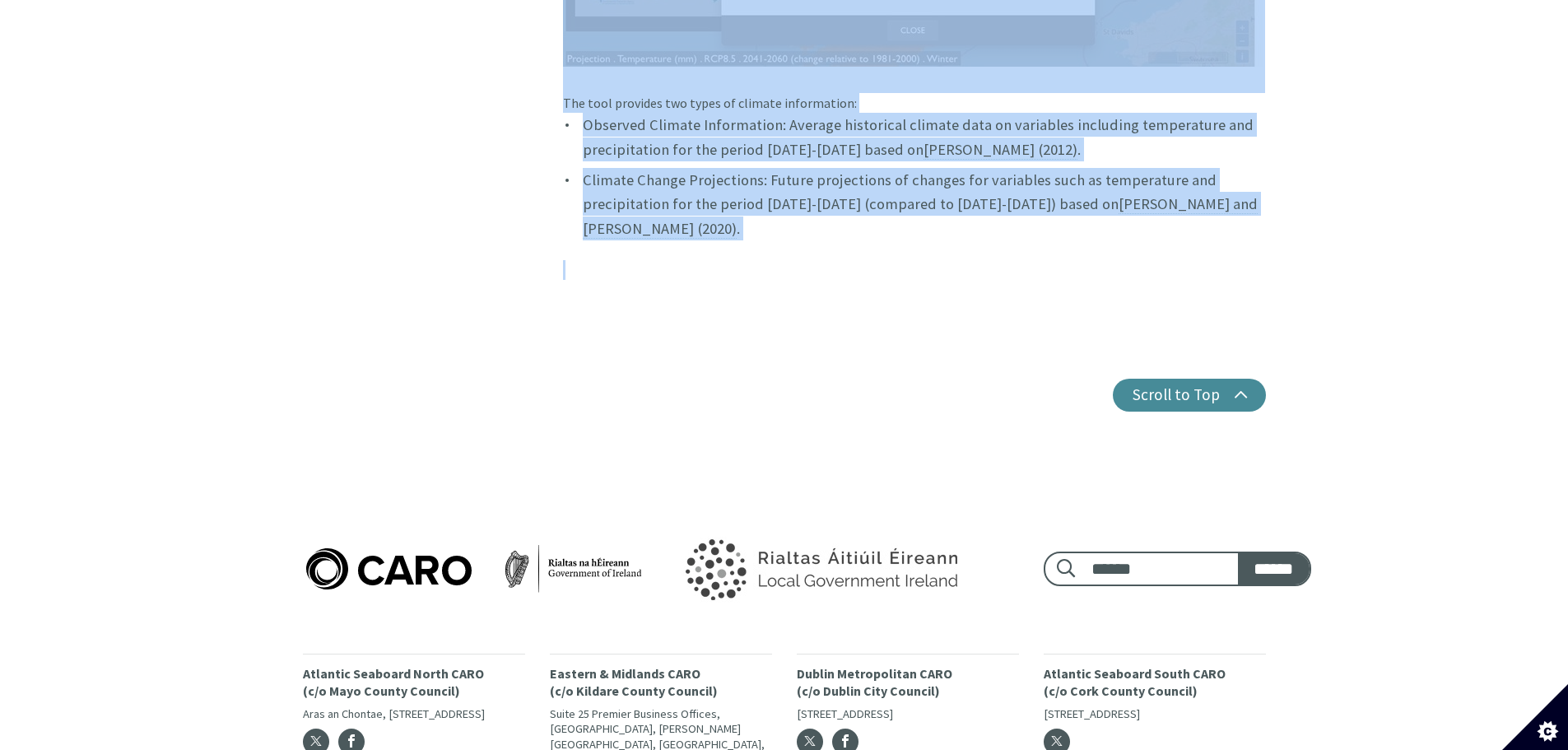
drag, startPoint x: 568, startPoint y: 489, endPoint x: 763, endPoint y: 203, distance: 346.2
copy article "Observed climate changes in Ireland In line with global patterns and we are alr…"
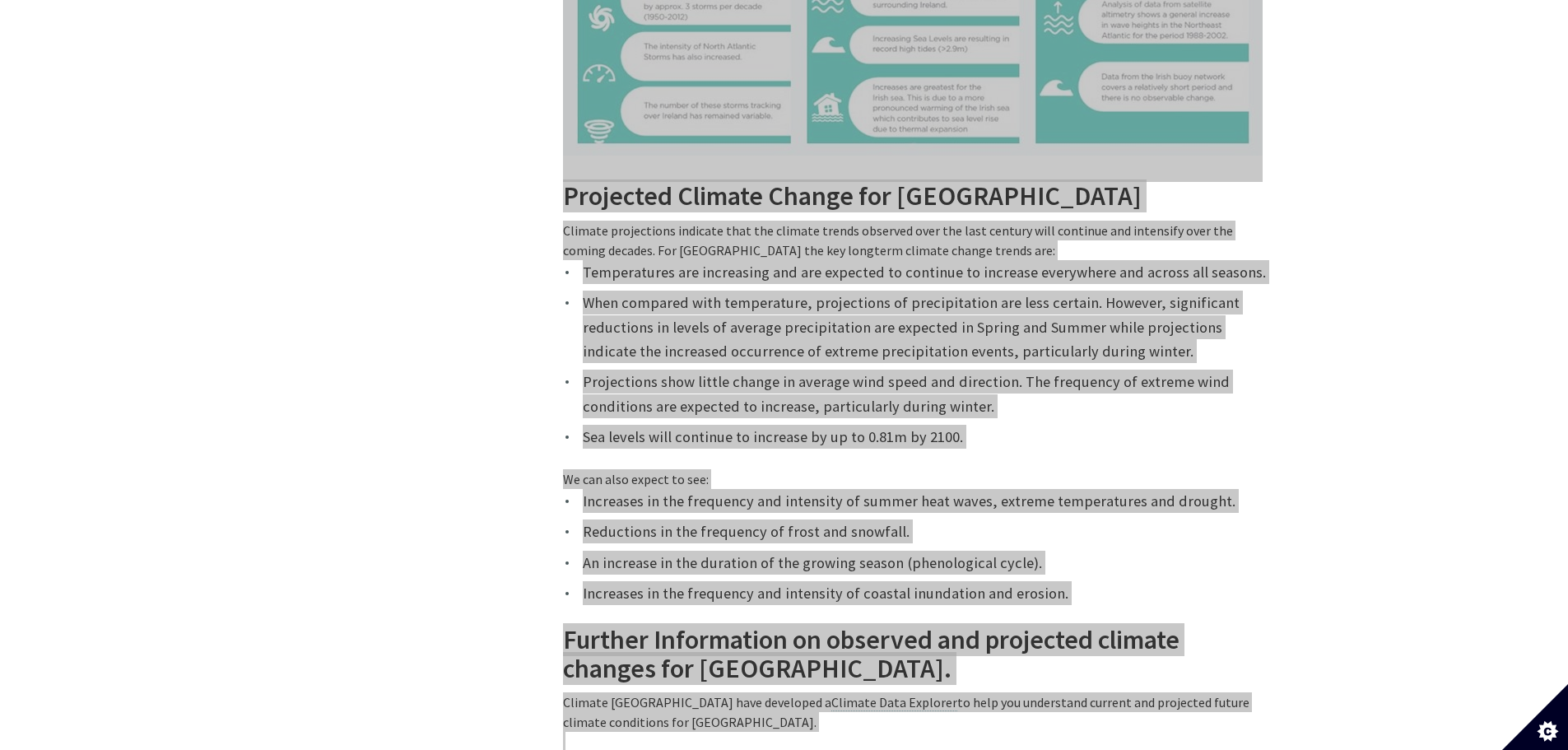
scroll to position [769, 0]
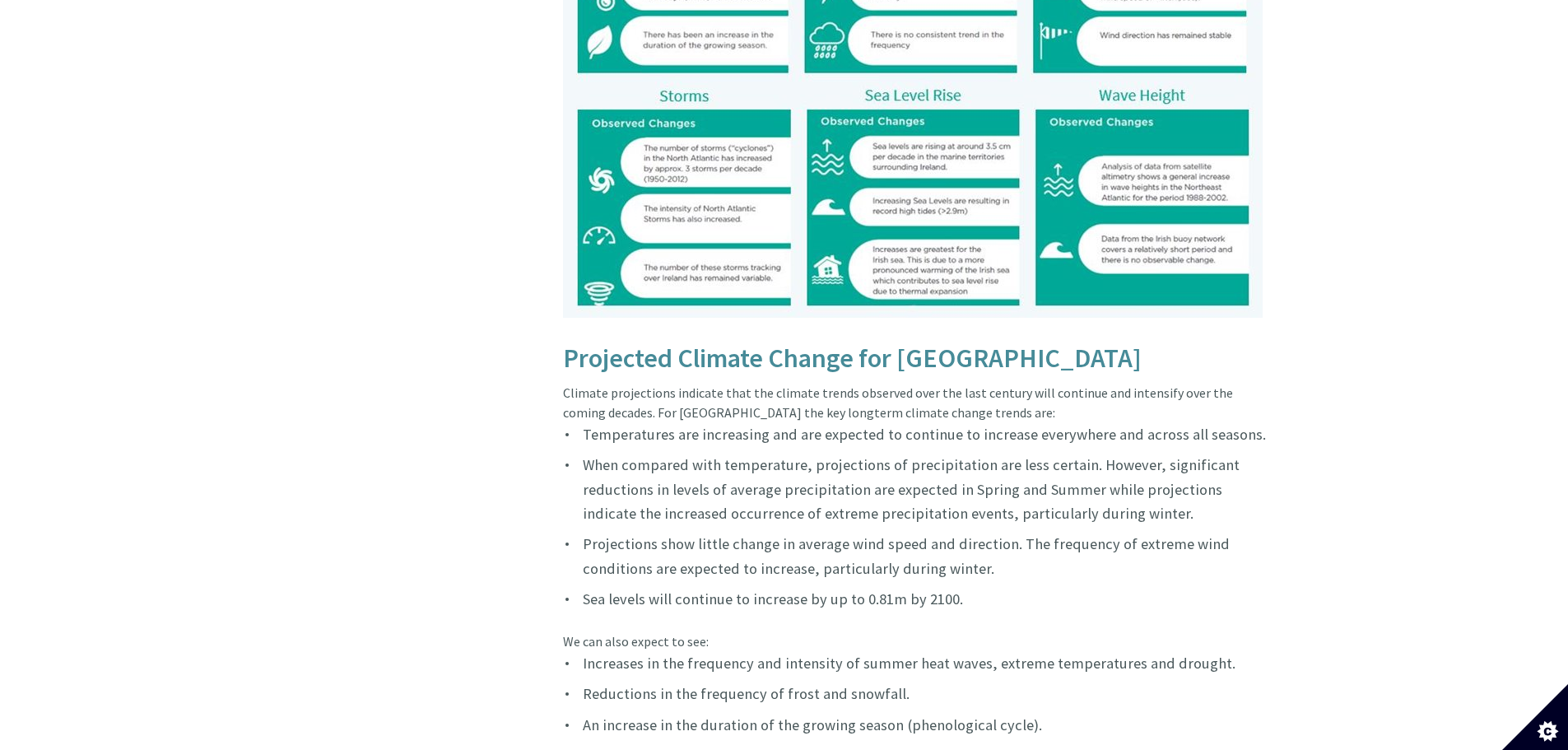
click at [299, 346] on div "In this section Science of Climate Change Earth's Climate System Greenhouse Gas…" at bounding box center [413, 692] width 247 height 1930
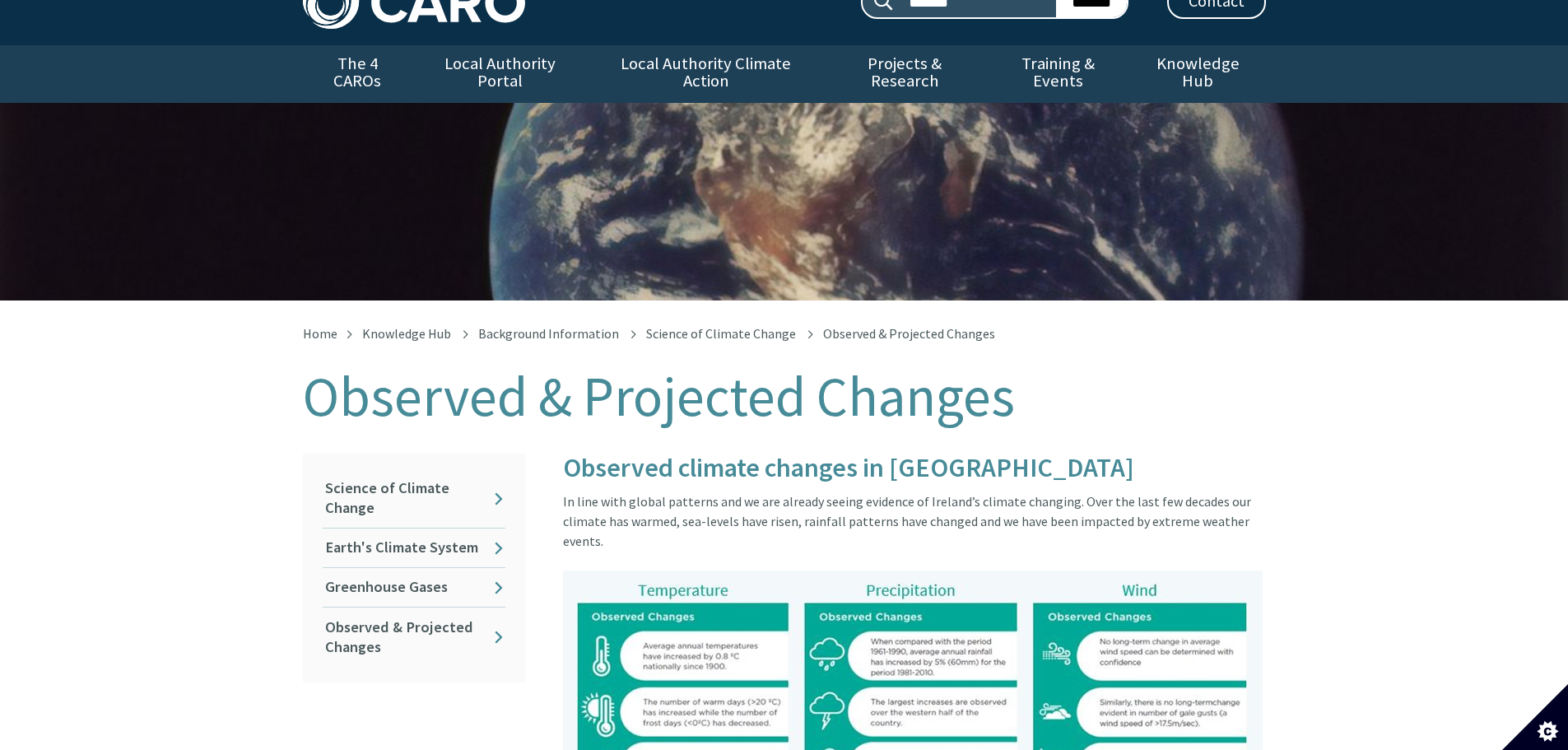
scroll to position [0, 0]
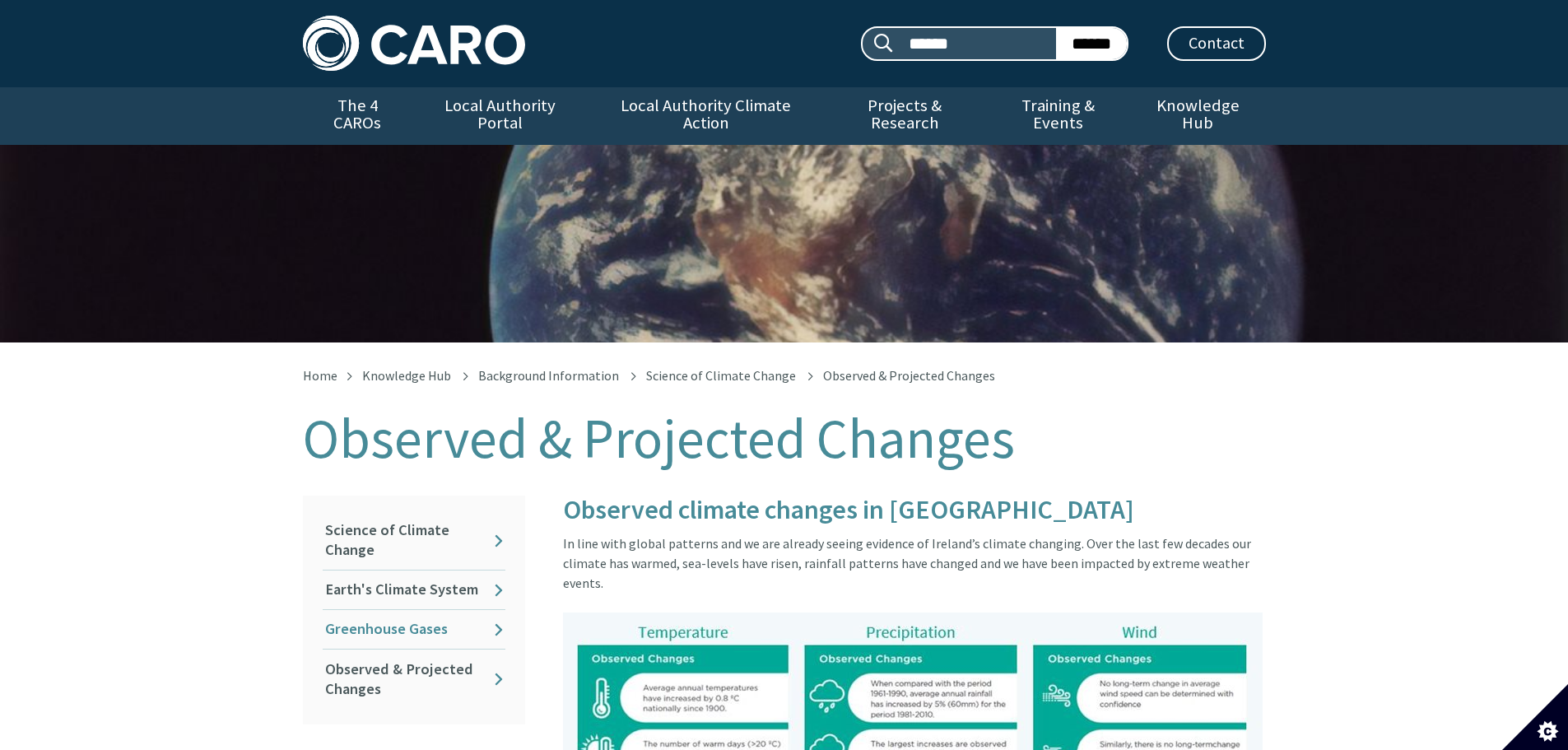
click at [442, 610] on link "Greenhouse Gases" at bounding box center [413, 629] width 182 height 39
